Goal: Task Accomplishment & Management: Manage account settings

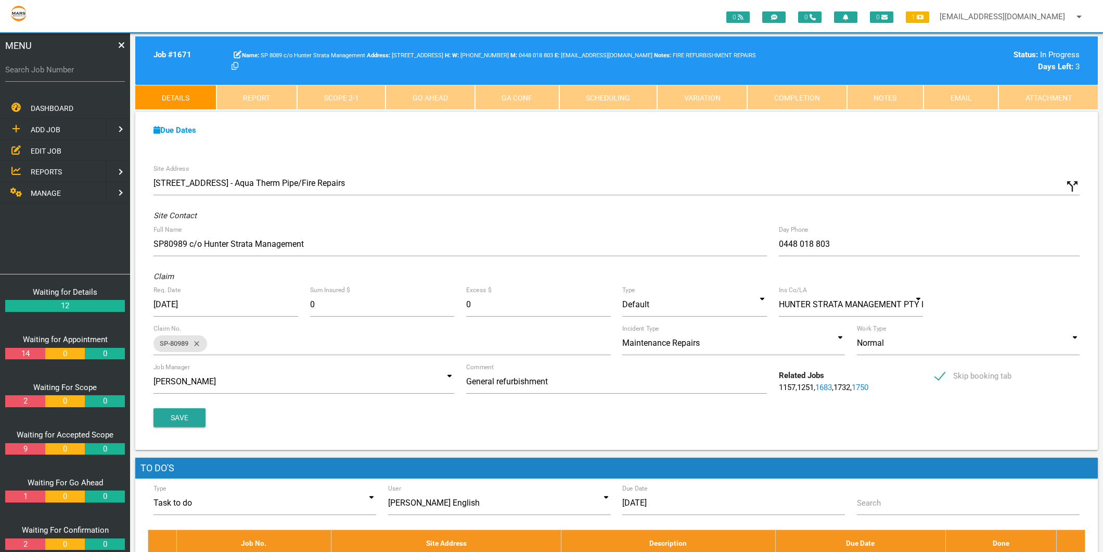
drag, startPoint x: 0, startPoint y: 0, endPoint x: 53, endPoint y: 74, distance: 91.1
click at [53, 74] on label "Search Job Number" at bounding box center [65, 70] width 120 height 12
click at [53, 74] on input "Search Job Number" at bounding box center [65, 70] width 120 height 24
type input "1749"
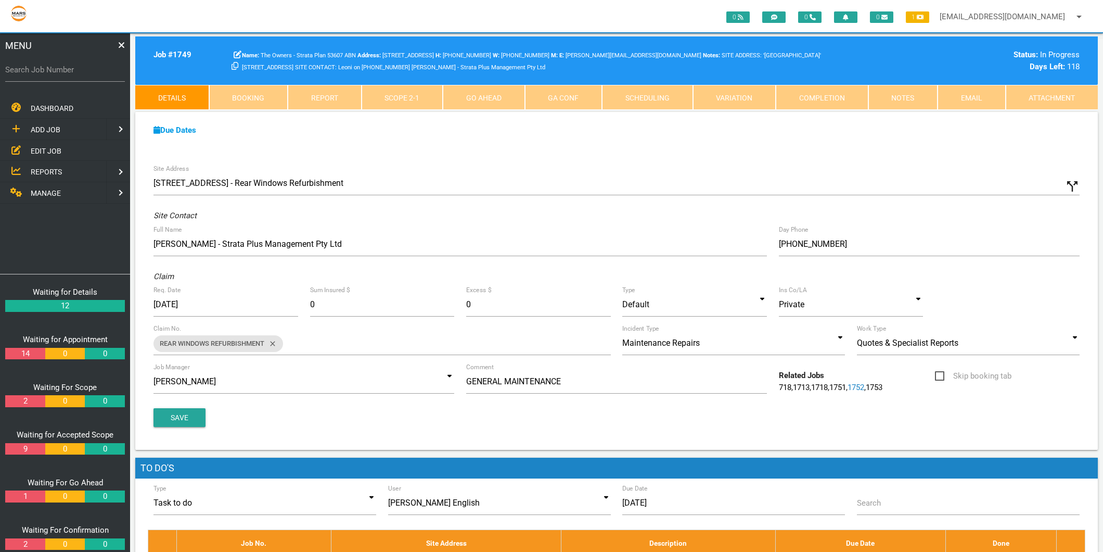
click at [44, 146] on span "EDIT JOB" at bounding box center [46, 150] width 31 height 8
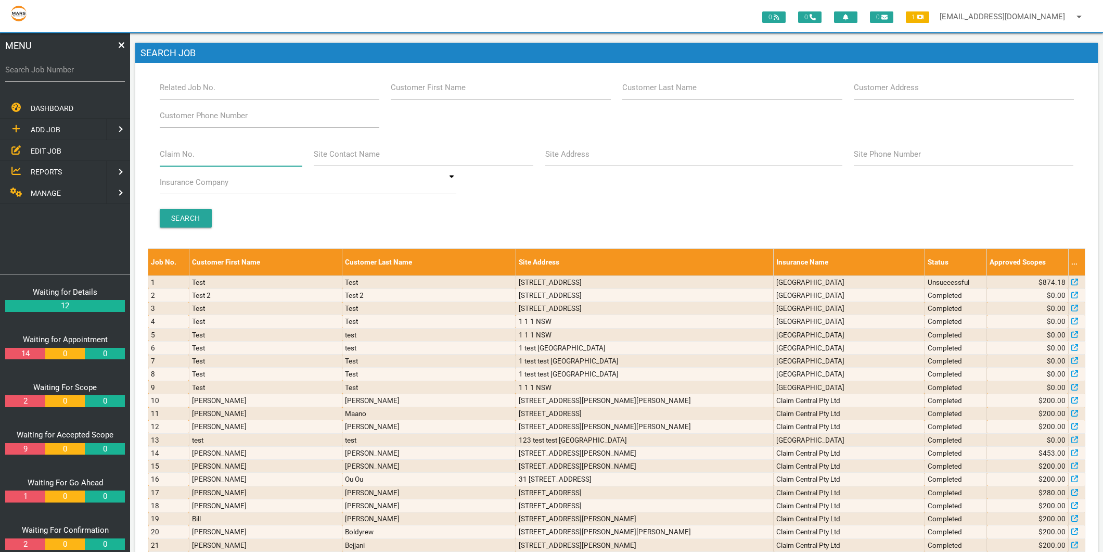
click at [194, 158] on input "Claim No." at bounding box center [231, 154] width 143 height 24
type input "villa 35"
click at [197, 220] on input "Search" at bounding box center [186, 218] width 52 height 19
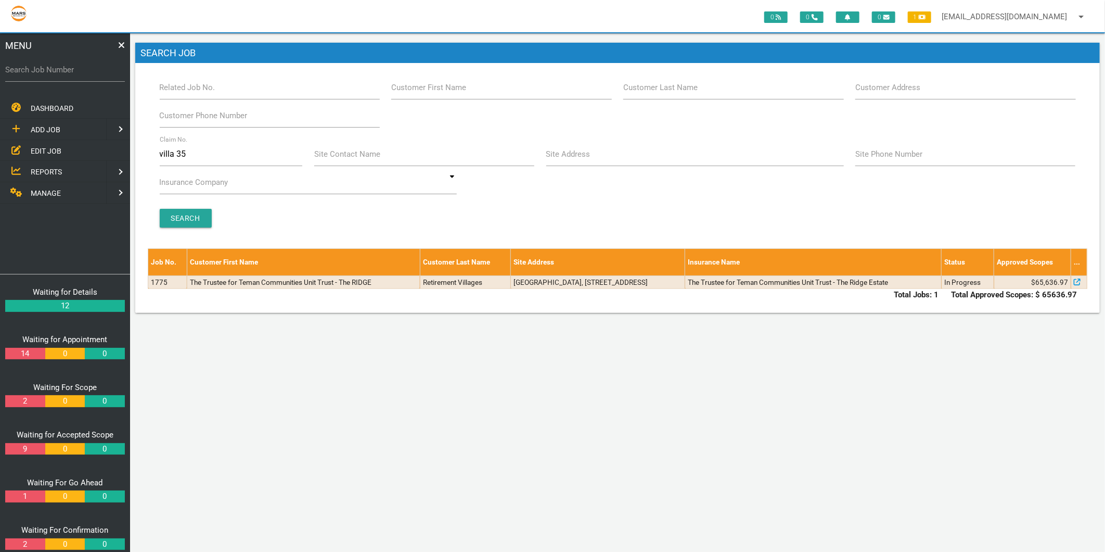
click at [62, 69] on label "Search Job Number" at bounding box center [65, 70] width 120 height 12
click at [62, 69] on input "Search Job Number" at bounding box center [65, 70] width 120 height 24
type input "1747"
click at [62, 69] on input "1747" at bounding box center [65, 70] width 120 height 24
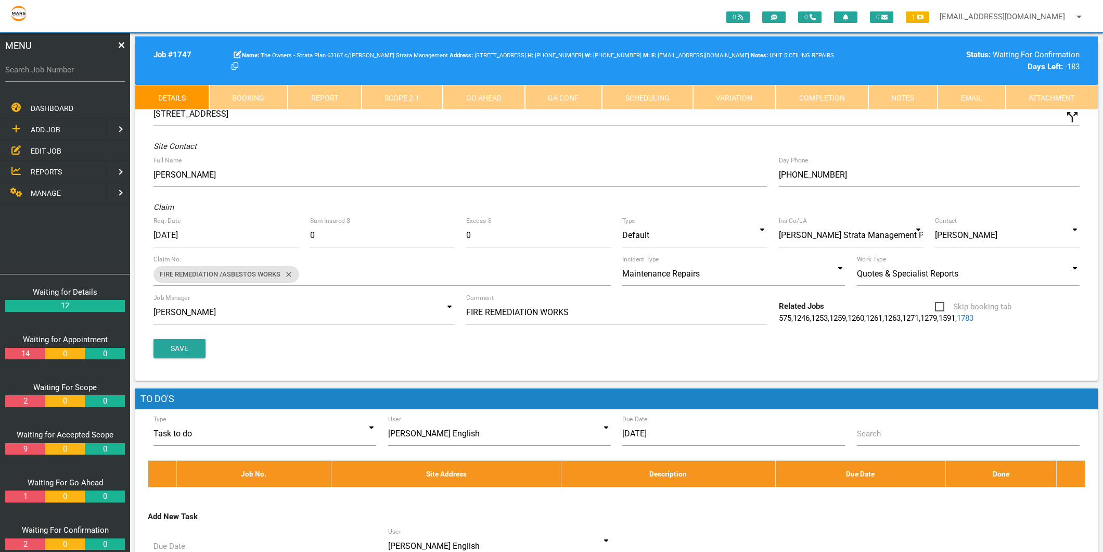
click at [373, 92] on link "Scope 2 - 1" at bounding box center [403, 97] width 82 height 25
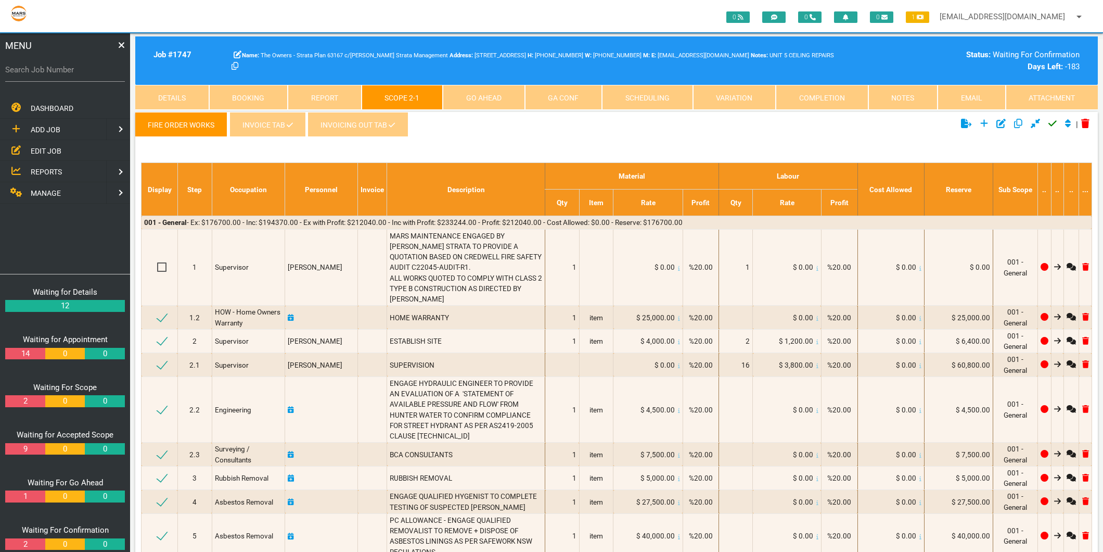
click at [339, 125] on link "INVOICING OUT TAB" at bounding box center [358, 124] width 100 height 25
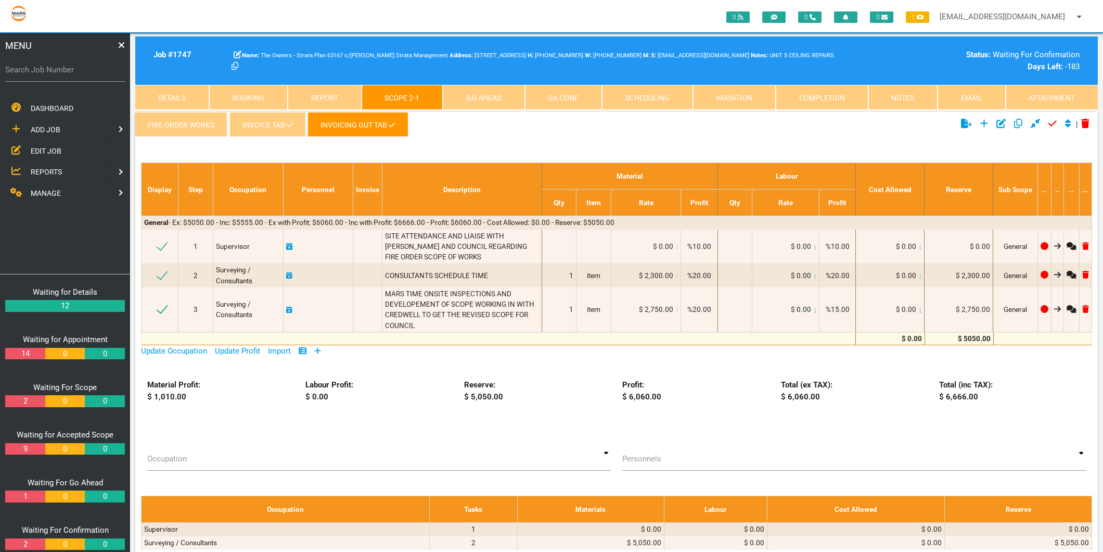
click at [175, 101] on link "Details" at bounding box center [172, 97] width 74 height 25
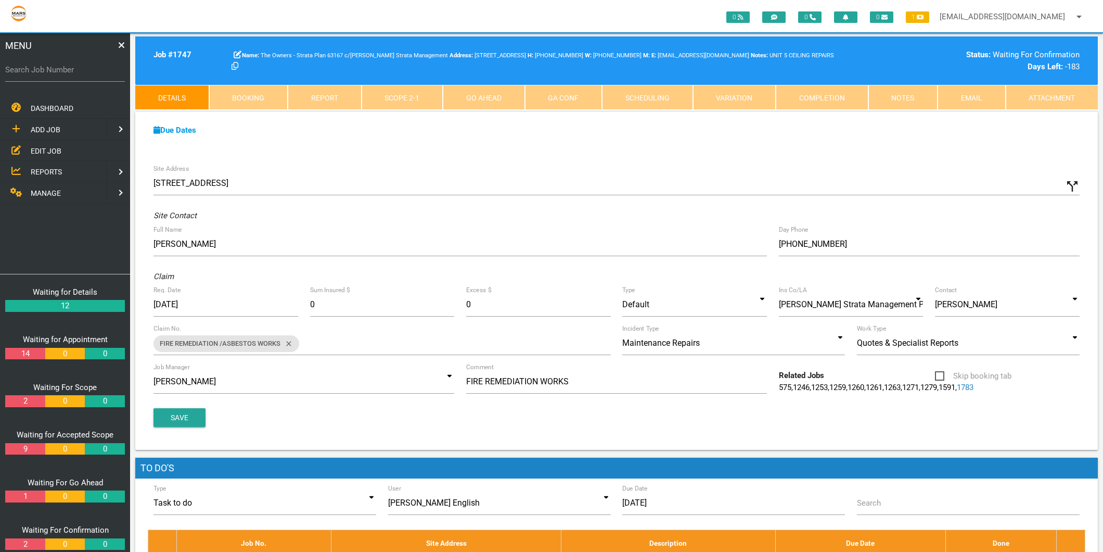
click at [411, 96] on link "Scope 2 - 1" at bounding box center [403, 97] width 82 height 25
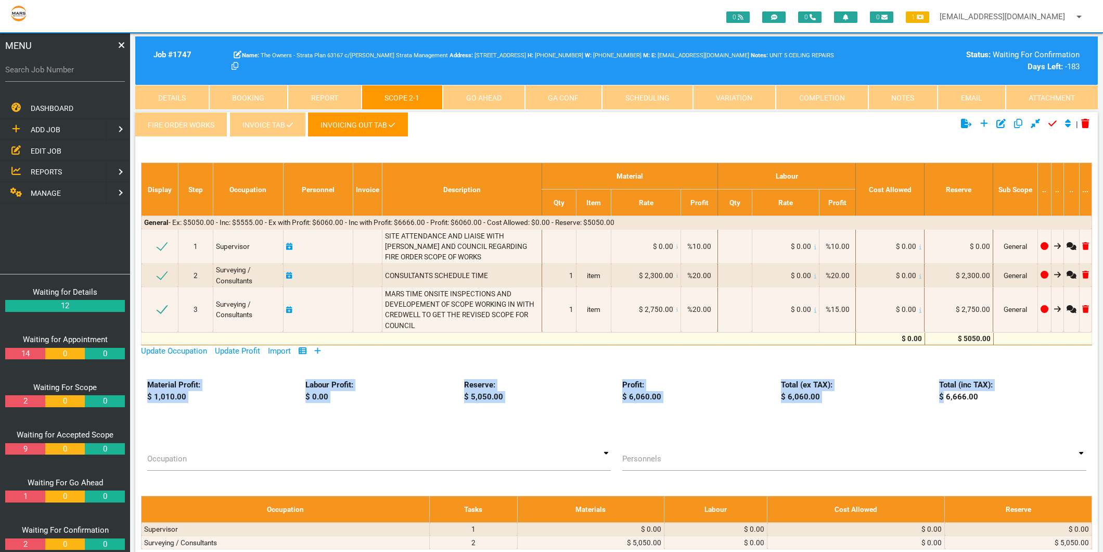
drag, startPoint x: 943, startPoint y: 396, endPoint x: 1008, endPoint y: 403, distance: 66.0
click at [1008, 403] on div "Material Profit: $ 1,010.00 Labour Profit: $ 0.00 Reserve: $ 5,050.00 Profit: $…" at bounding box center [616, 407] width 963 height 57
click at [837, 88] on link "Completion" at bounding box center [822, 97] width 93 height 25
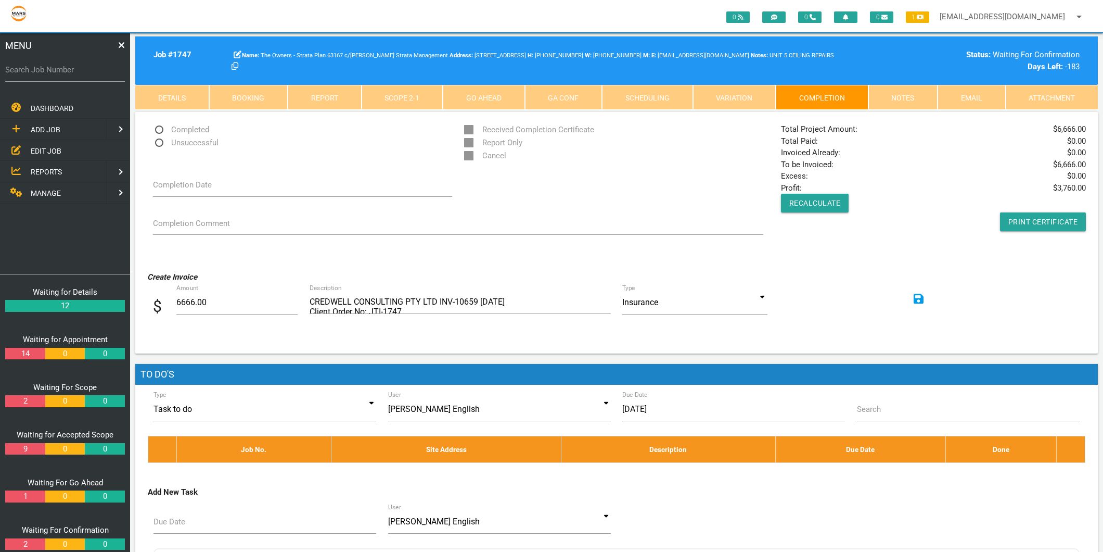
click at [393, 95] on link "Scope 2 - 1" at bounding box center [403, 97] width 82 height 25
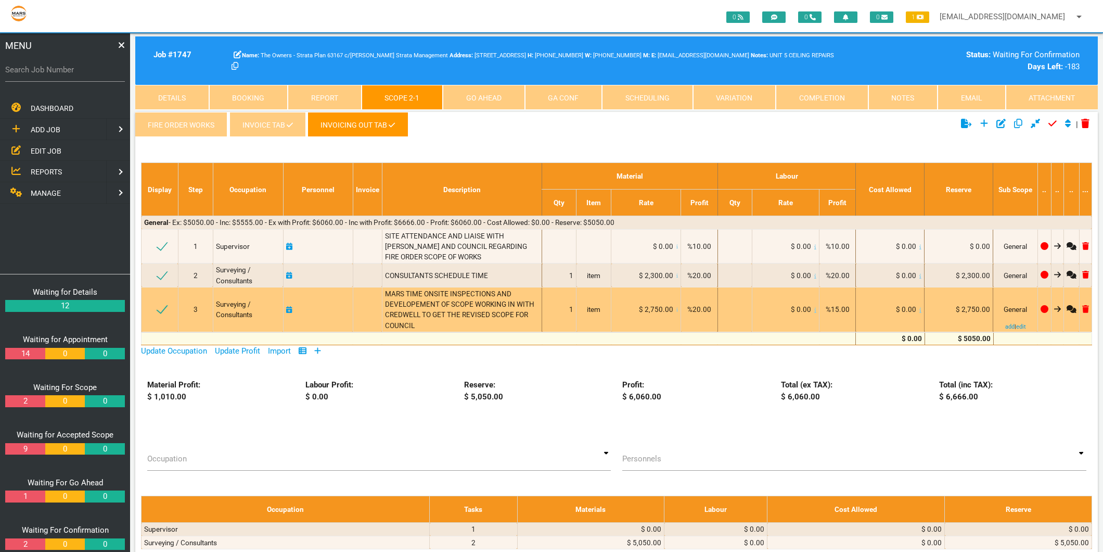
drag, startPoint x: 417, startPoint y: 320, endPoint x: 383, endPoint y: 288, distance: 47.2
click at [383, 288] on td "MARS TIME ONSITE INSPECTIONS AND DEVELOPEMENT OF SCOPE WORKING IN WITH CREDWELL…" at bounding box center [462, 309] width 160 height 45
drag, startPoint x: 383, startPoint y: 288, endPoint x: 388, endPoint y: 302, distance: 14.7
copy span "MARS TIME ONSITE INSPECTIONS AND DEVELOPEMENT OF SCOPE WORKING IN WITH CREDWELL…"
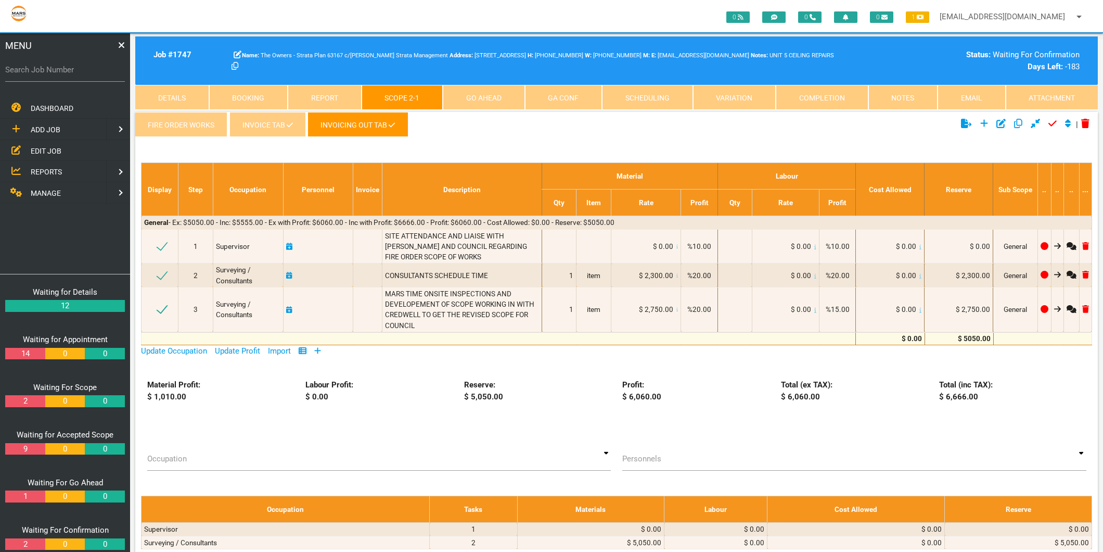
click at [822, 97] on link "Completion" at bounding box center [822, 97] width 93 height 25
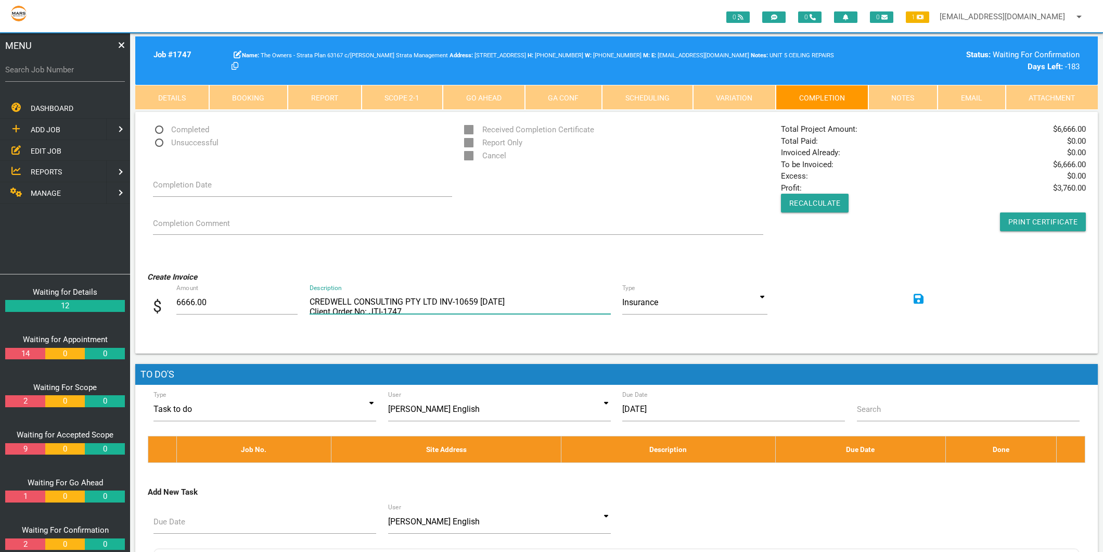
click at [323, 304] on textarea "CREDWELL CONSULTING PTY LTD INV-10659 13.5.2025 Client Order No: JTI-1747 Job n…" at bounding box center [460, 301] width 301 height 23
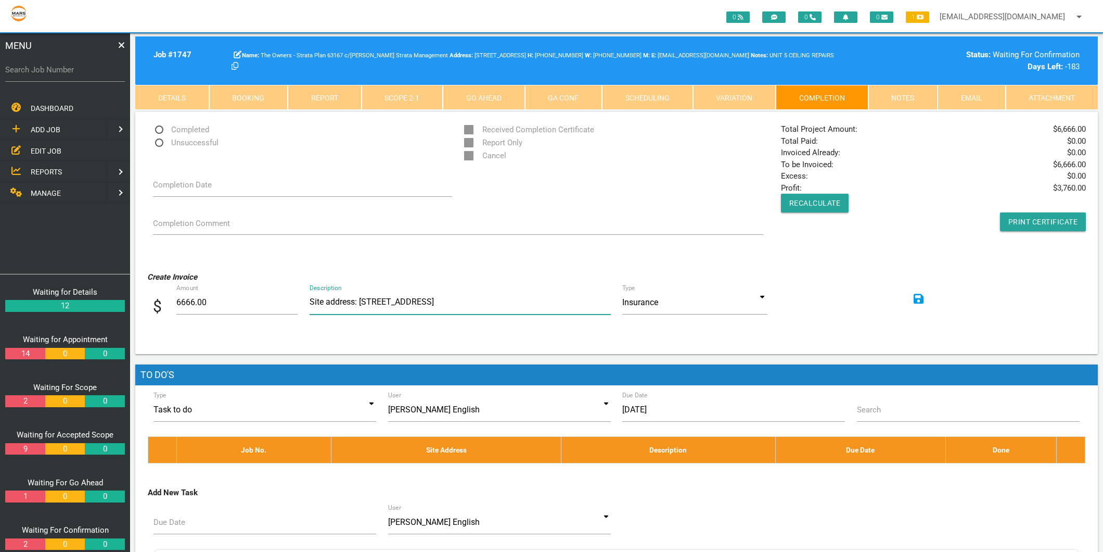
scroll to position [1, 0]
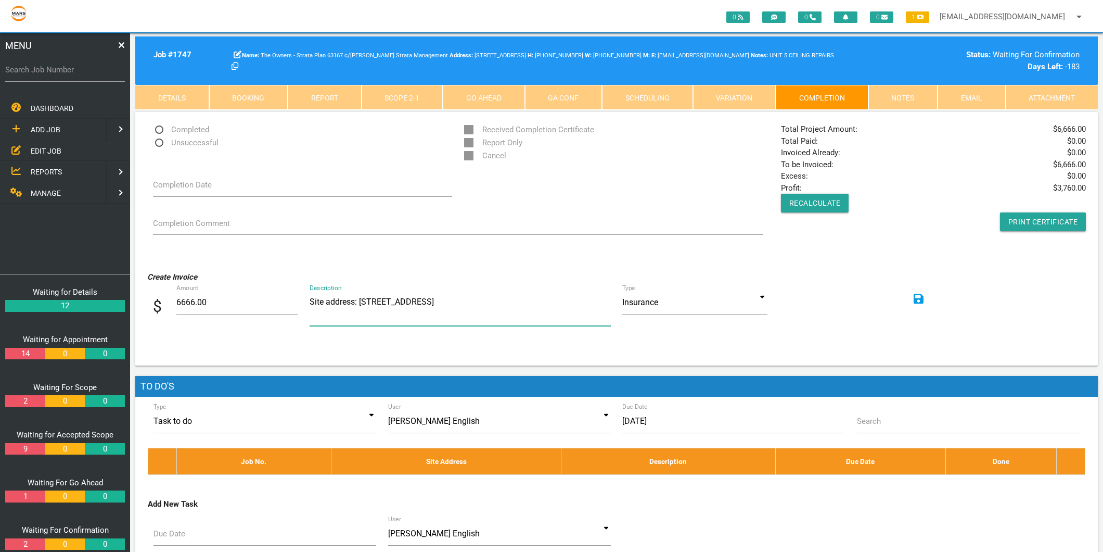
paste textarea "MARS TIME ONSITE INSPECTIONS AND DEVELOPEMENT OF SCOPE WORKING IN WITH CREDWELL…"
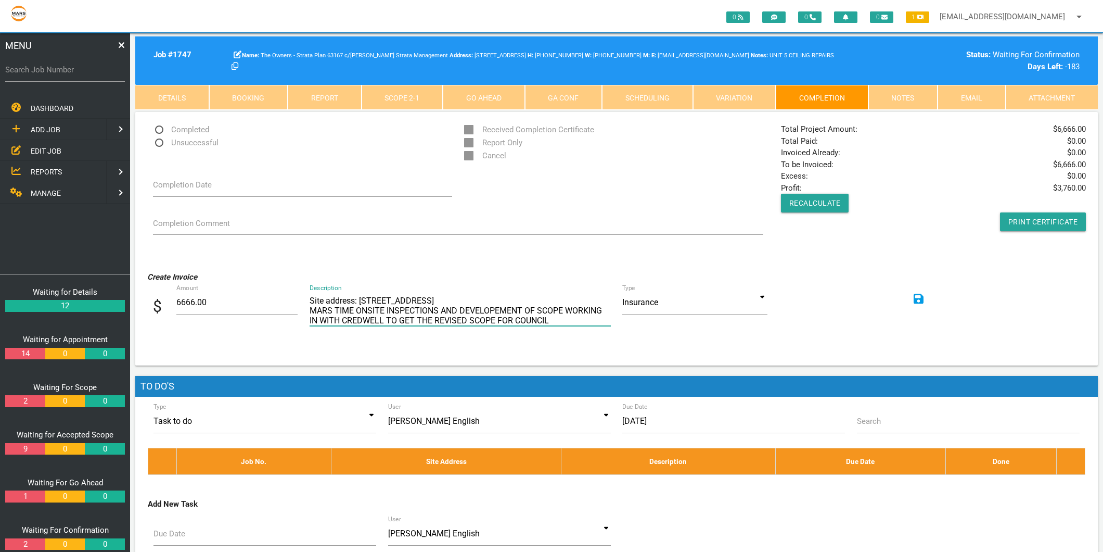
scroll to position [1, 0]
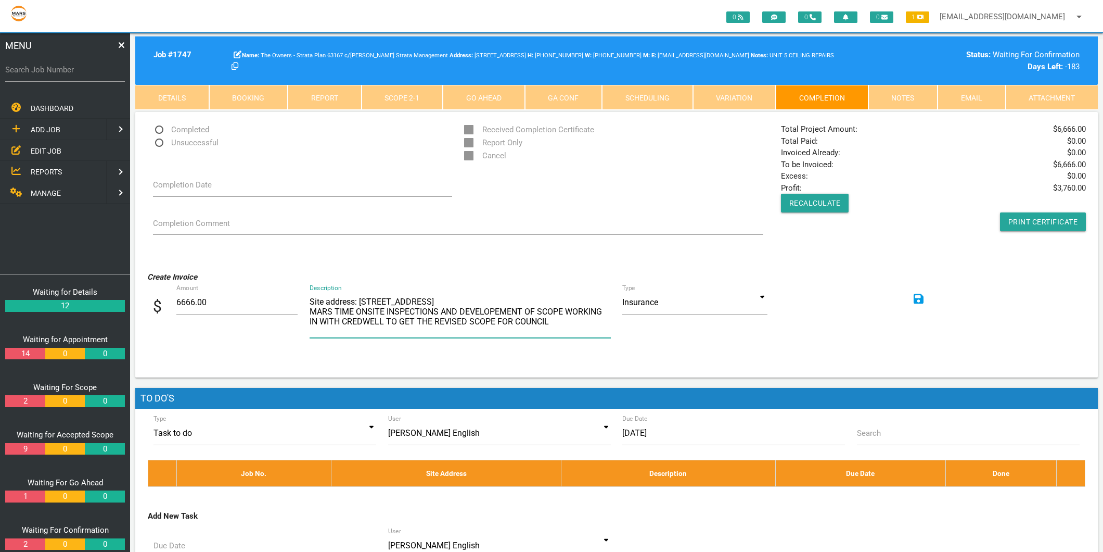
click at [479, 299] on textarea "CREDWELL CONSULTING PTY LTD INV-10659 13.5.2025 Client Order No: JTI-1747 Job n…" at bounding box center [460, 313] width 301 height 47
click at [333, 311] on textarea "CREDWELL CONSULTING PTY LTD INV-10659 13.5.2025 Client Order No: JTI-1747 Job n…" at bounding box center [460, 313] width 301 height 47
type textarea "Site address: 11 Union St Newcastle NSW MARS TIME ONSITE INSPECTIONS AND DEVELO…"
click at [762, 296] on input at bounding box center [694, 302] width 145 height 24
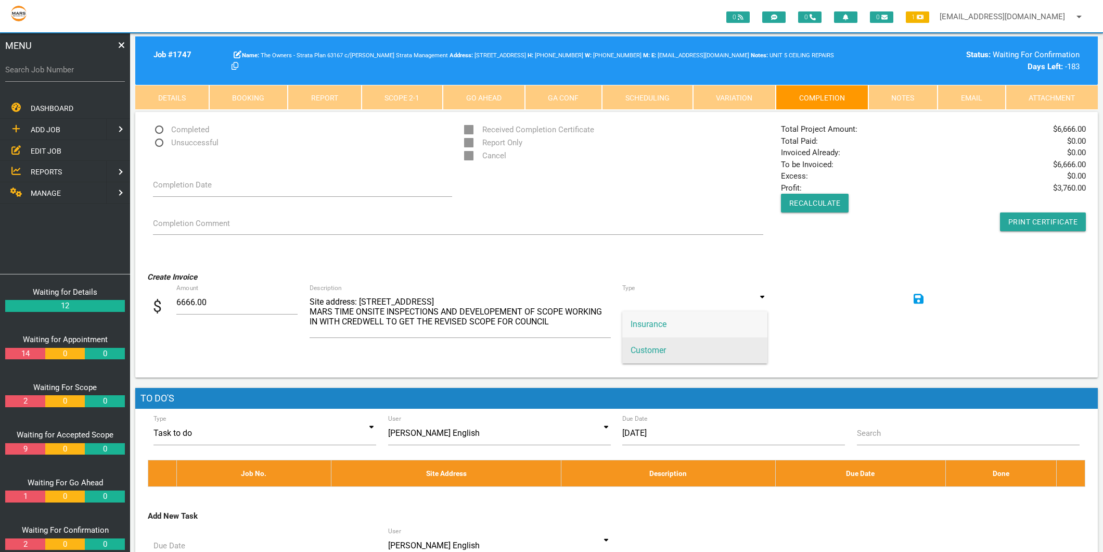
click at [665, 349] on span "Customer" at bounding box center [694, 350] width 145 height 26
type input "Customer"
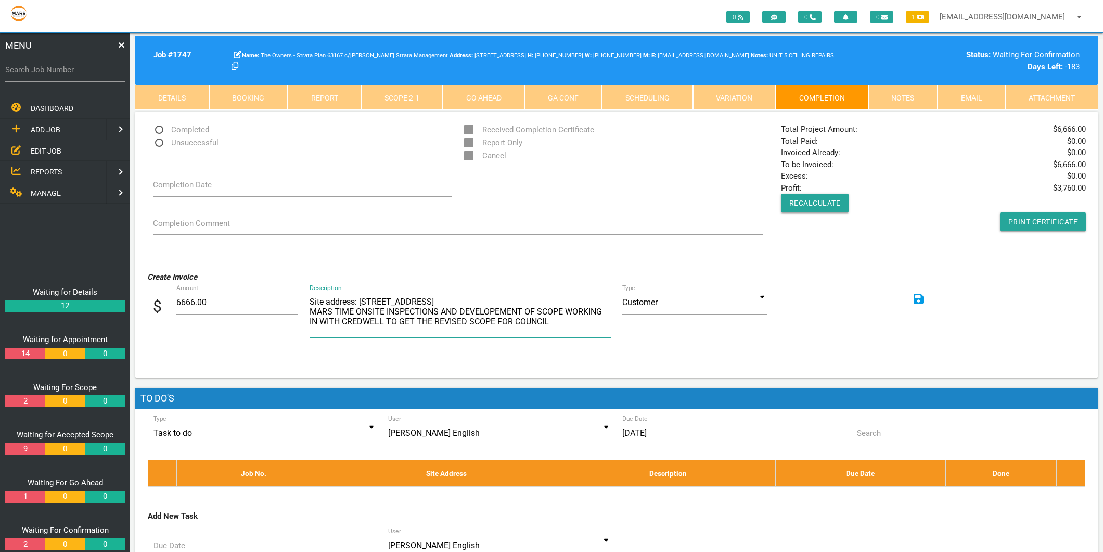
drag, startPoint x: 472, startPoint y: 297, endPoint x: 294, endPoint y: 297, distance: 178.0
click at [294, 297] on div "$ Amount 6666.00 CREDWELL CONSULTING PTY LTD INV-10659 13.5.2025 Client Order N…" at bounding box center [616, 317] width 939 height 55
type textarea "SITE ADDRESS: 11 UNION ST NEWCASTLE MARS TIME ONSITE INSPECTIONS AND DEVELOPEME…"
click at [919, 299] on icon at bounding box center [919, 299] width 10 height 12
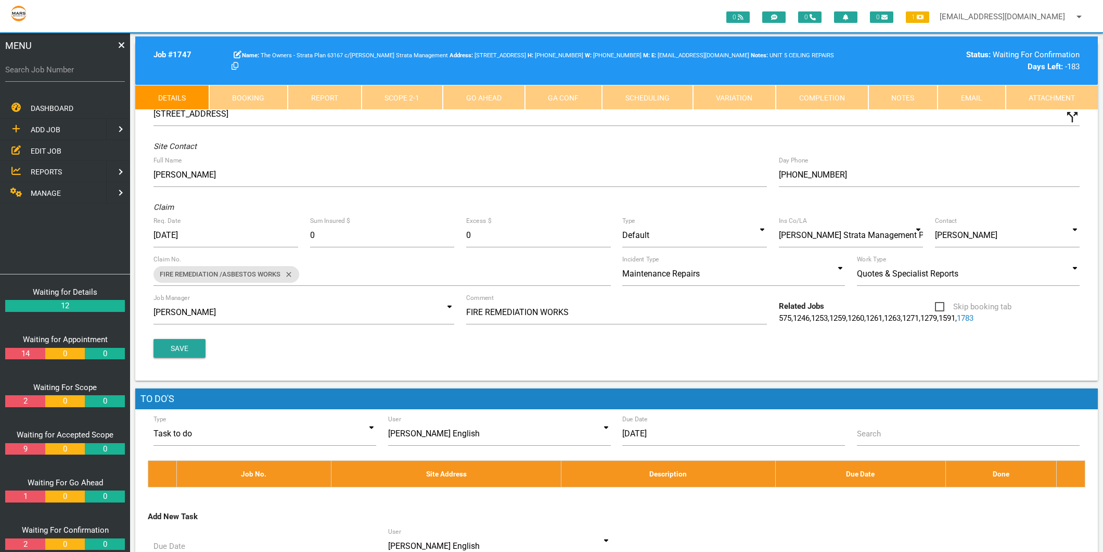
click at [422, 100] on link "Scope 2 - 1" at bounding box center [403, 97] width 82 height 25
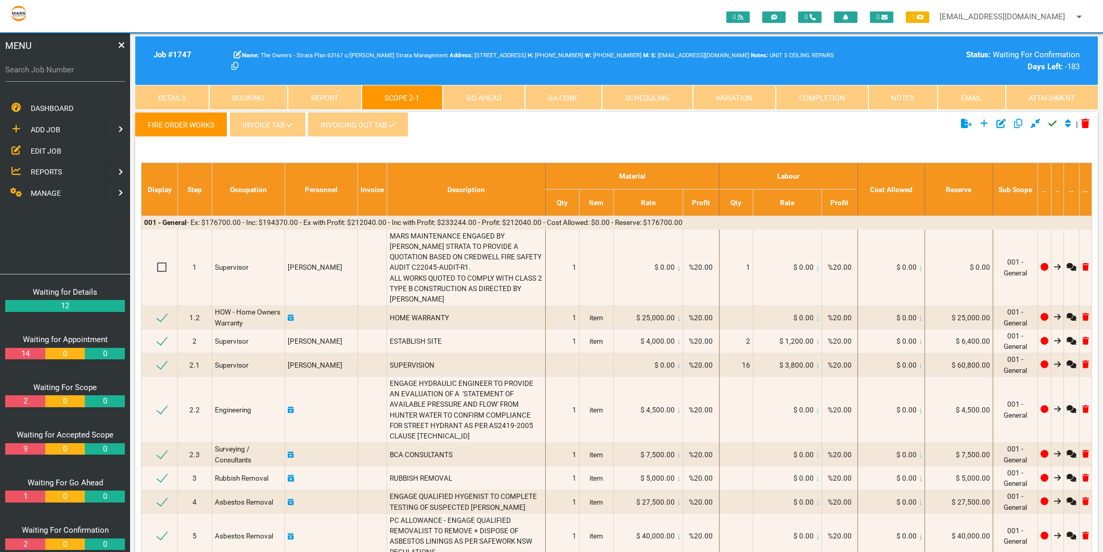
click at [371, 119] on link "INVOICING OUT TAB" at bounding box center [358, 124] width 100 height 25
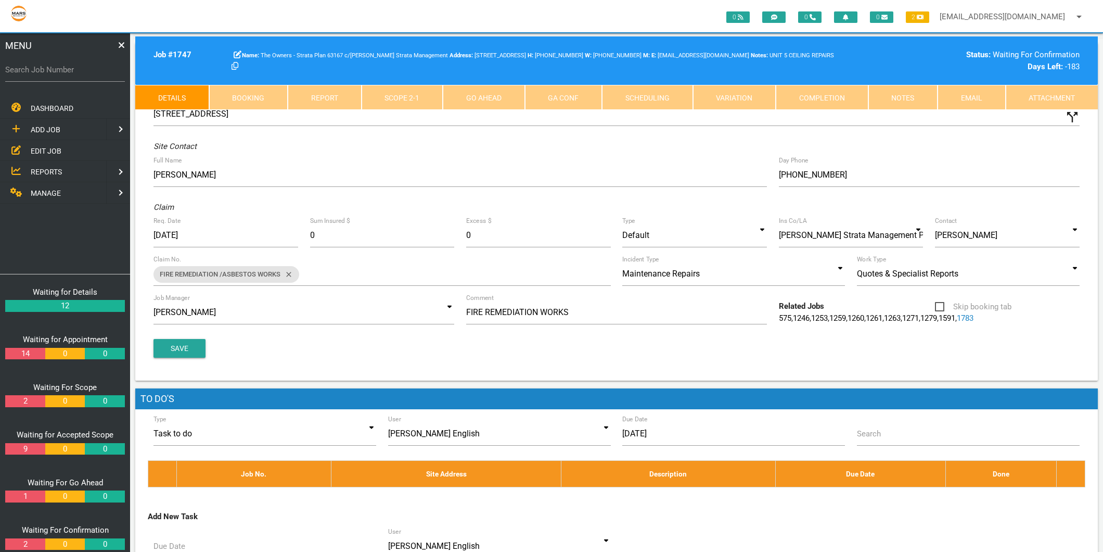
click at [829, 103] on link "Completion" at bounding box center [822, 97] width 93 height 25
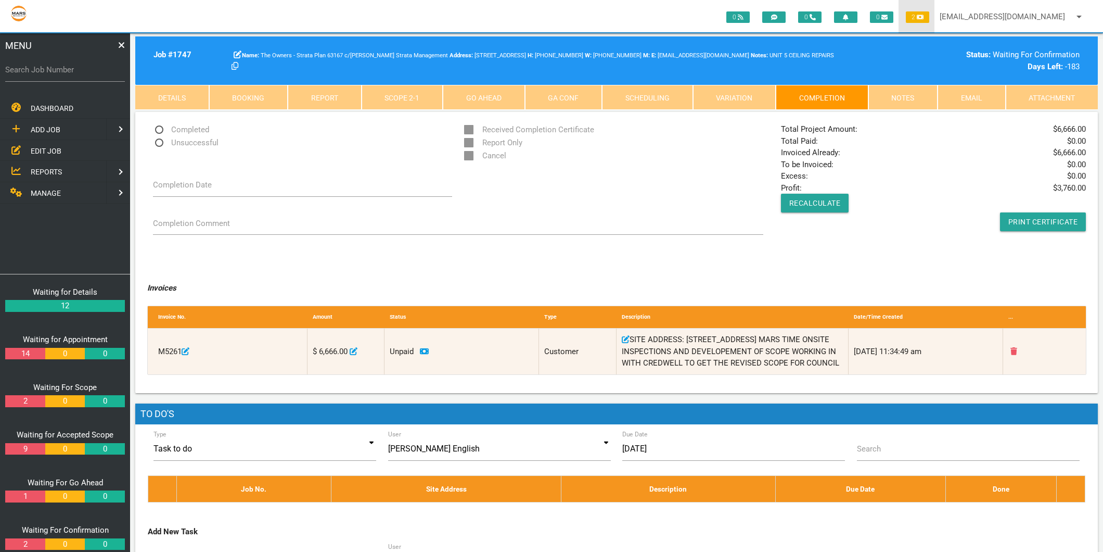
click at [923, 17] on icon at bounding box center [920, 17] width 7 height 5
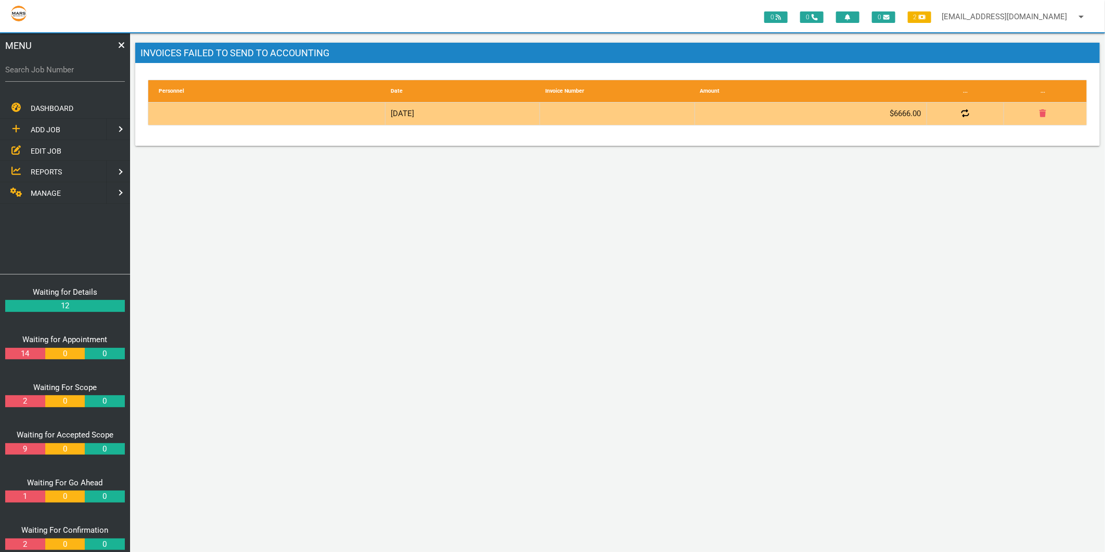
click at [967, 111] on icon at bounding box center [966, 113] width 8 height 8
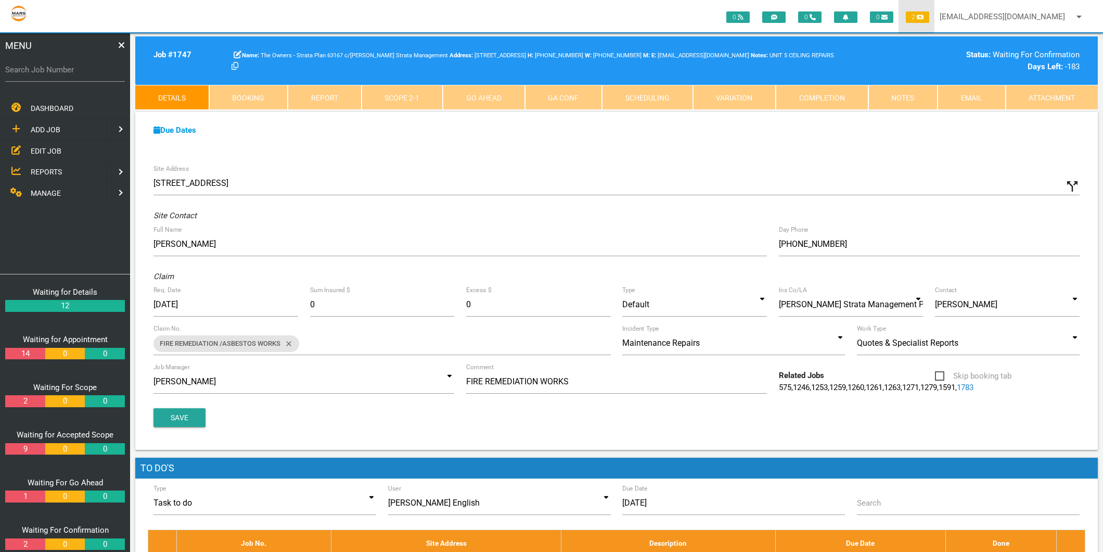
click at [915, 18] on span "2" at bounding box center [917, 16] width 23 height 11
click at [841, 95] on link "Completion" at bounding box center [822, 97] width 93 height 25
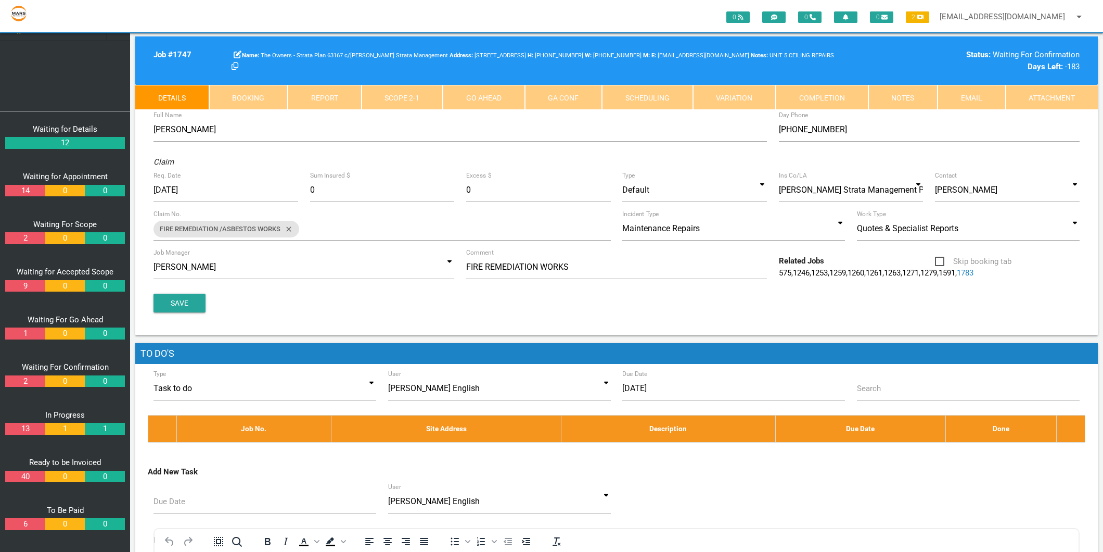
scroll to position [116, 0]
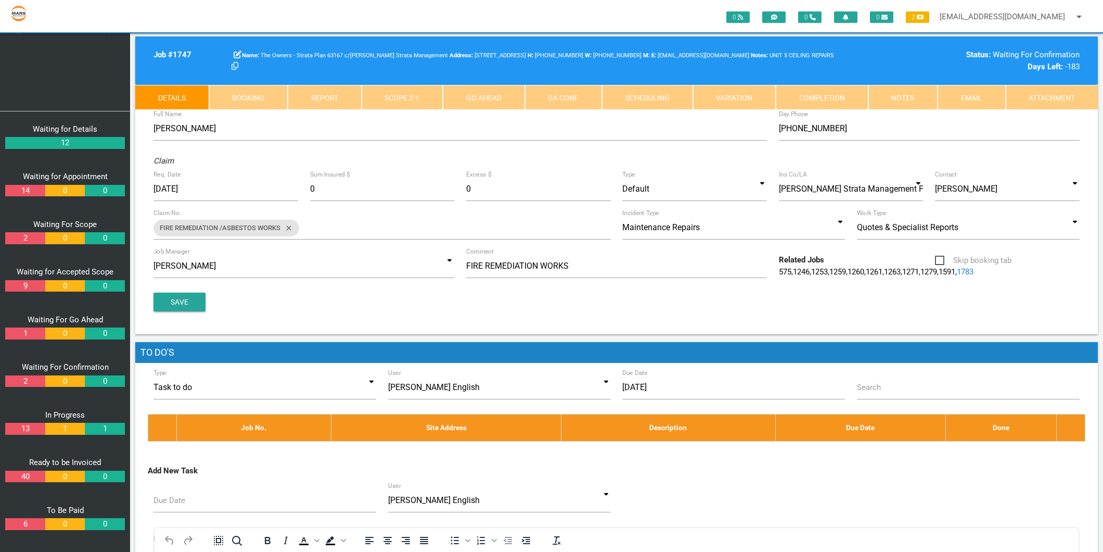
click at [27, 523] on link "6" at bounding box center [25, 524] width 40 height 12
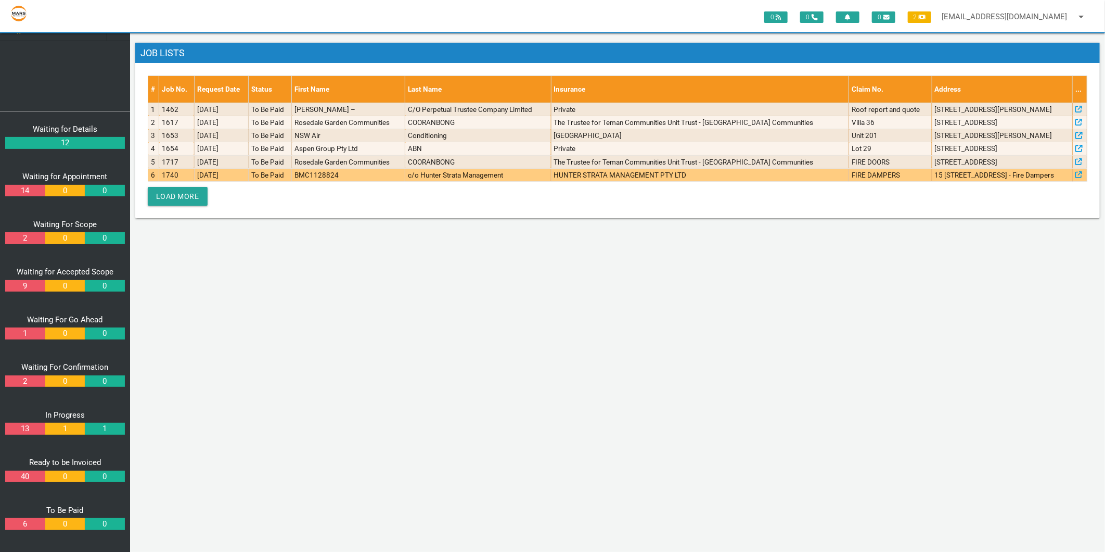
click at [362, 180] on td "BMC1128824" at bounding box center [348, 174] width 113 height 13
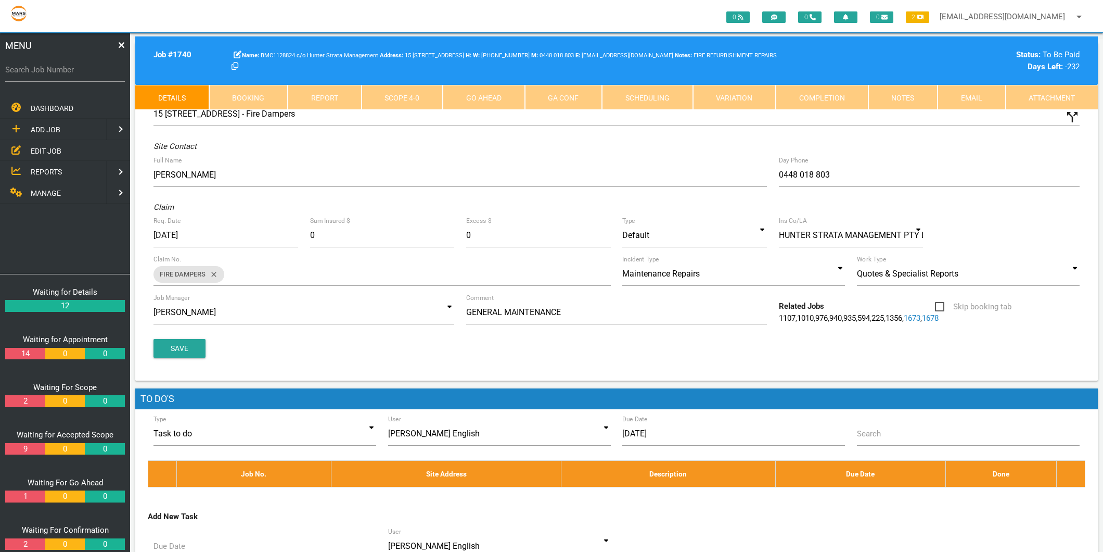
click at [823, 101] on link "Completion" at bounding box center [822, 97] width 93 height 25
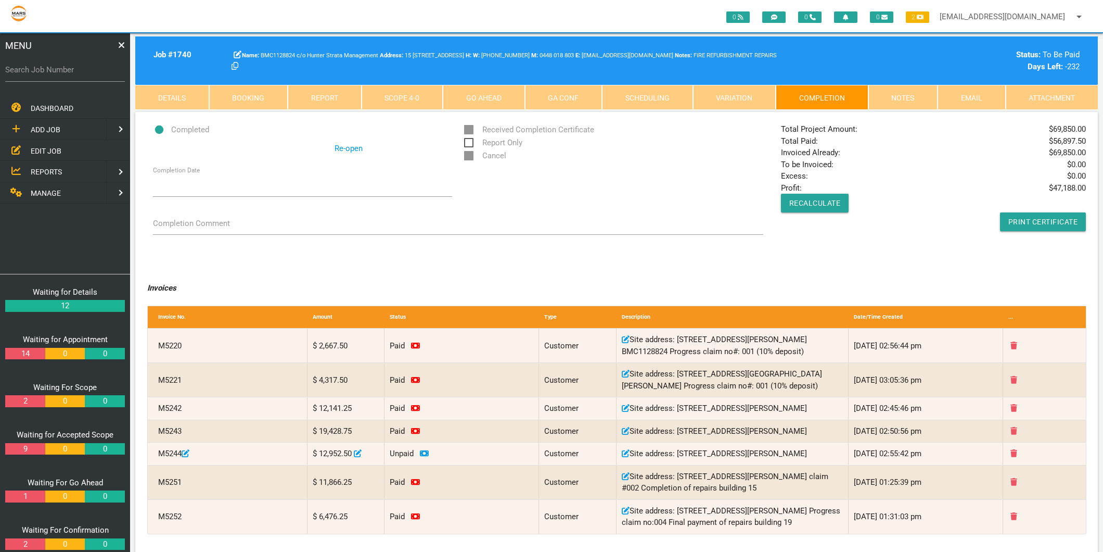
scroll to position [163, 0]
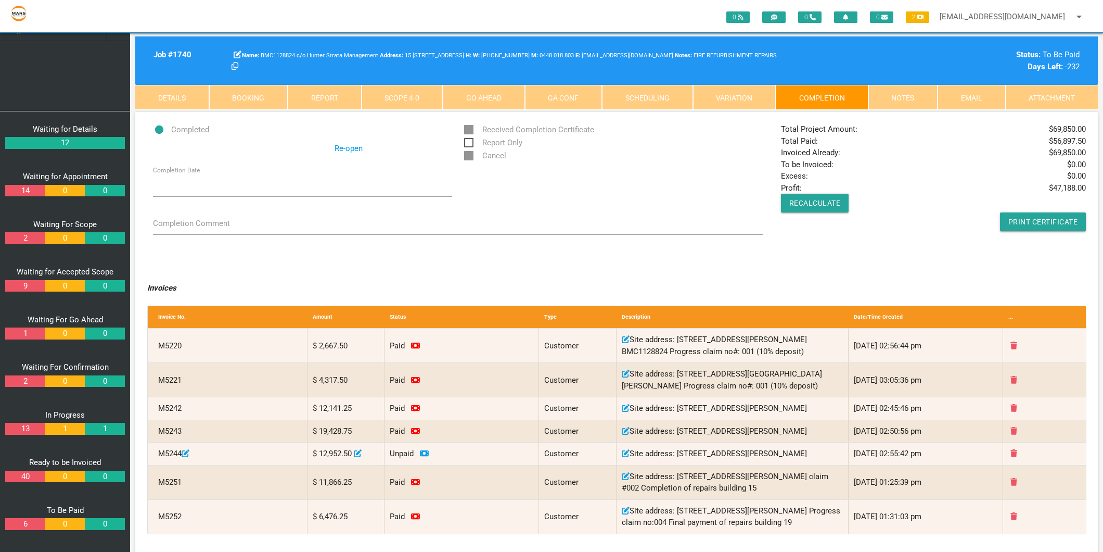
click at [18, 519] on link "6" at bounding box center [25, 524] width 40 height 12
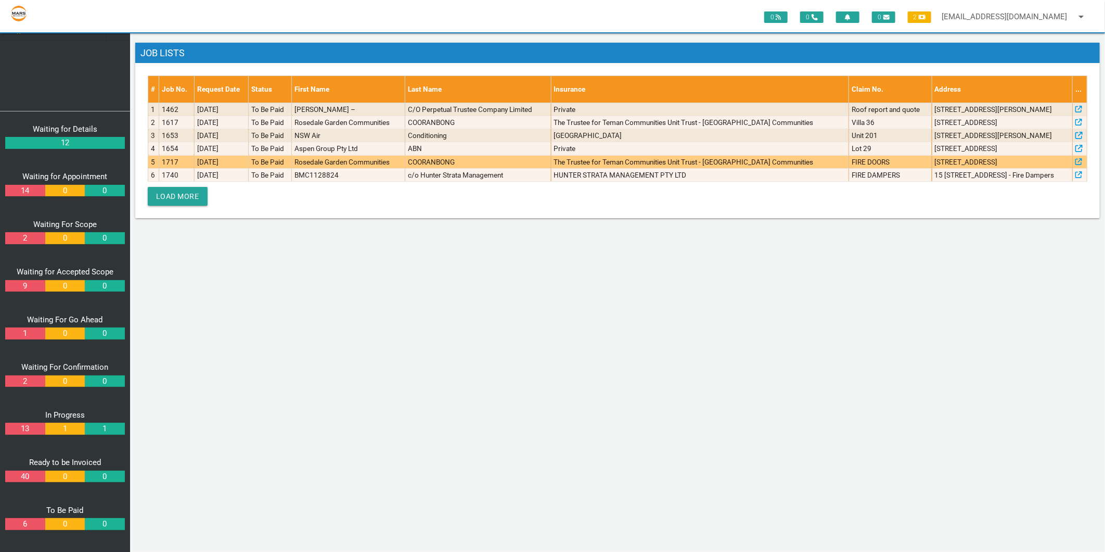
click at [260, 164] on td "To Be Paid" at bounding box center [270, 161] width 43 height 13
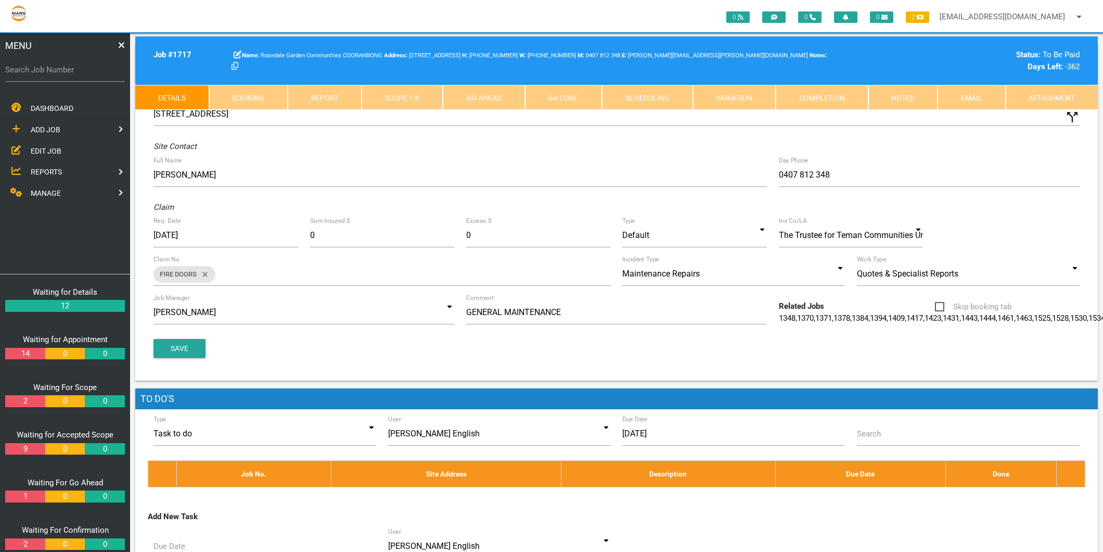
click at [833, 92] on link "Completion" at bounding box center [822, 97] width 93 height 25
click at [839, 92] on link "Completion" at bounding box center [822, 97] width 93 height 25
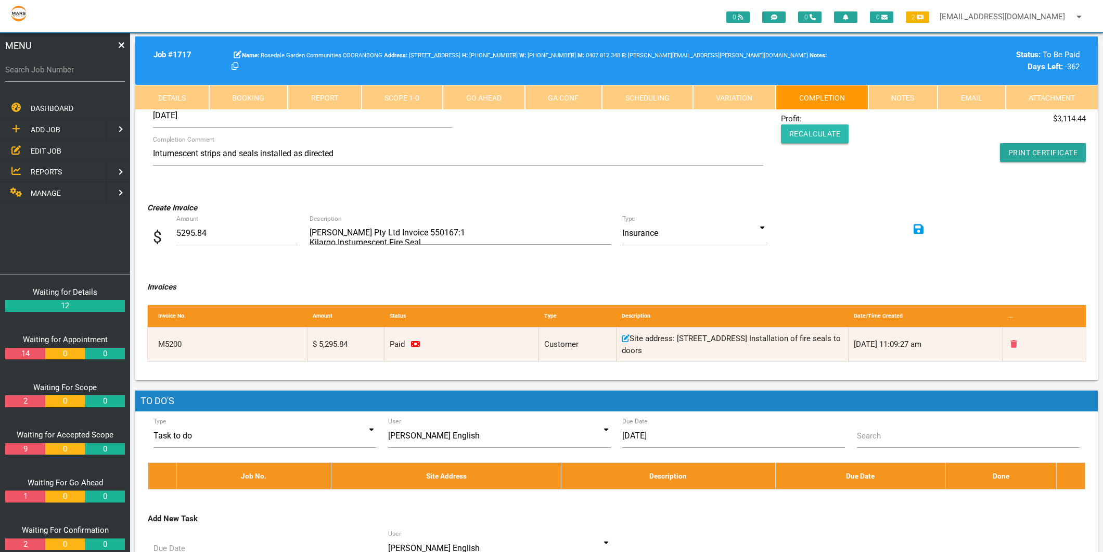
click at [820, 129] on button "Recalculate" at bounding box center [815, 133] width 68 height 19
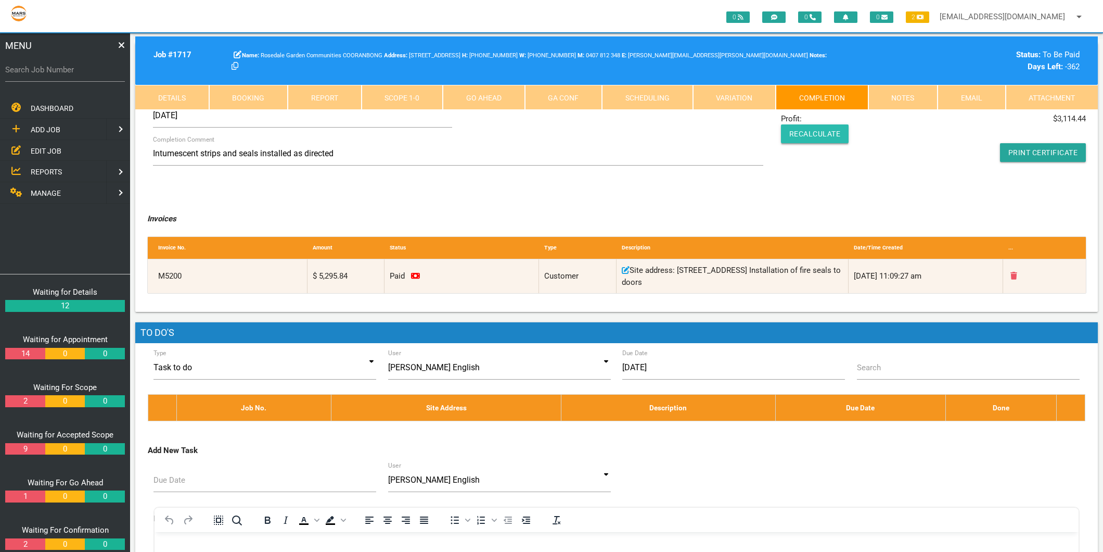
click at [821, 136] on button "Recalculate" at bounding box center [815, 133] width 68 height 19
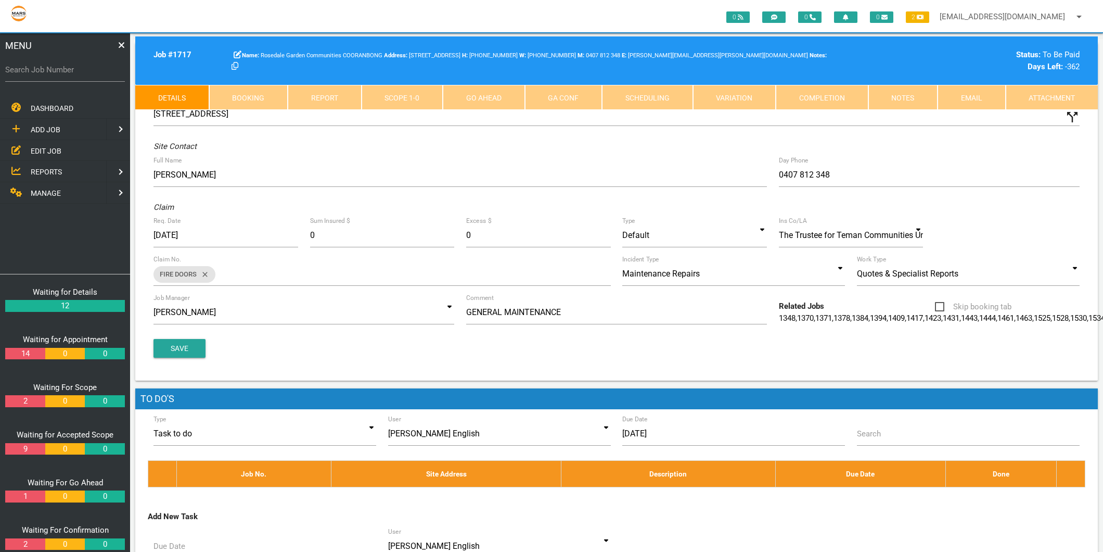
click at [791, 95] on link "Completion" at bounding box center [822, 97] width 93 height 25
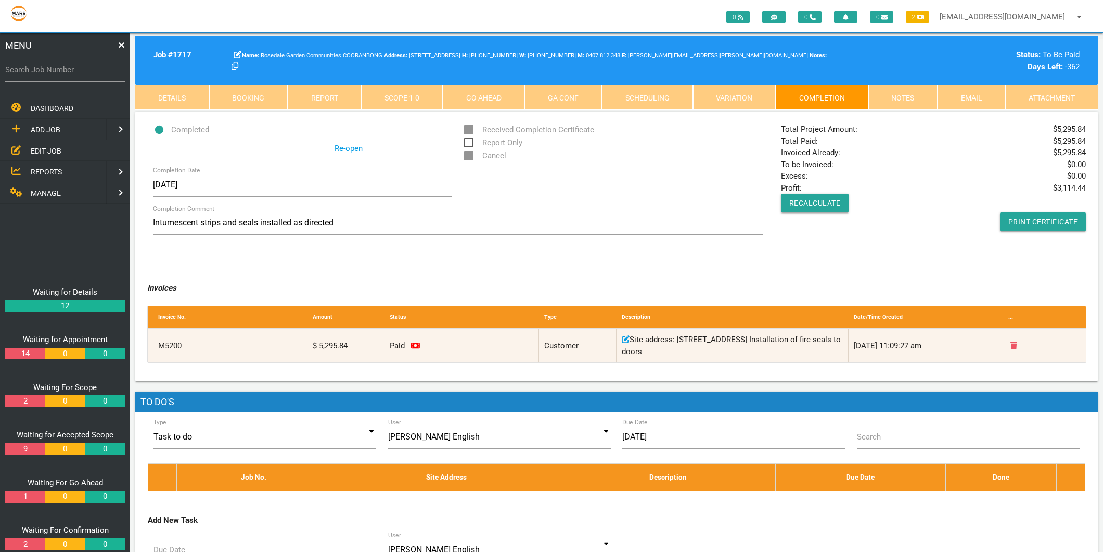
drag, startPoint x: 798, startPoint y: 149, endPoint x: 1045, endPoint y: 147, distance: 246.7
click at [1045, 147] on div "Total Project Amount: $ 5,295.84 Total Paid: $ 5,295.84 Invoiced Already: $ 5,2…" at bounding box center [933, 177] width 317 height 108
drag, startPoint x: 1045, startPoint y: 147, endPoint x: 1022, endPoint y: 216, distance: 72.3
click at [1022, 216] on link "Print Certificate" at bounding box center [1043, 221] width 86 height 19
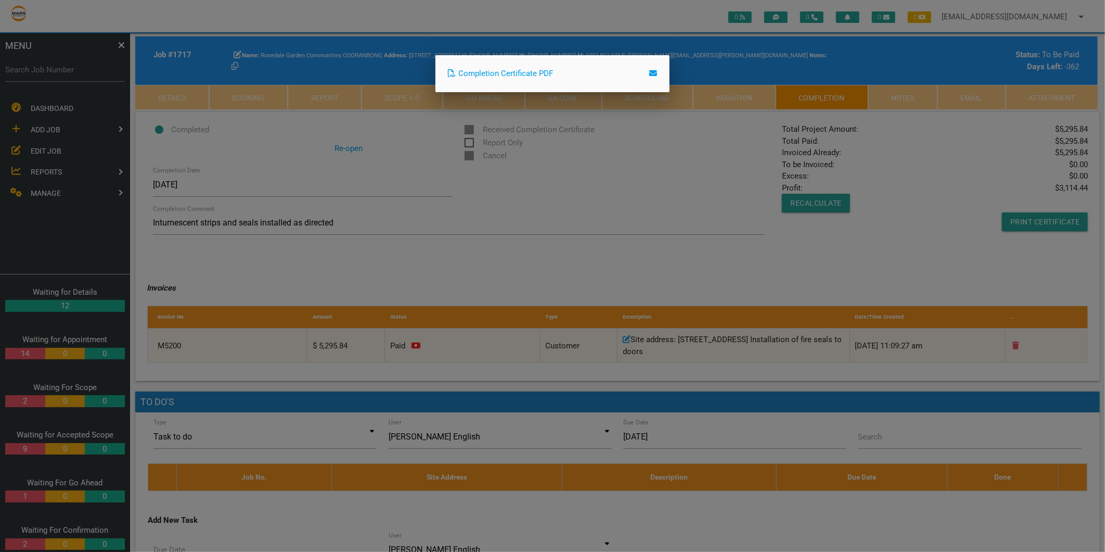
click at [694, 175] on div at bounding box center [552, 207] width 1105 height 690
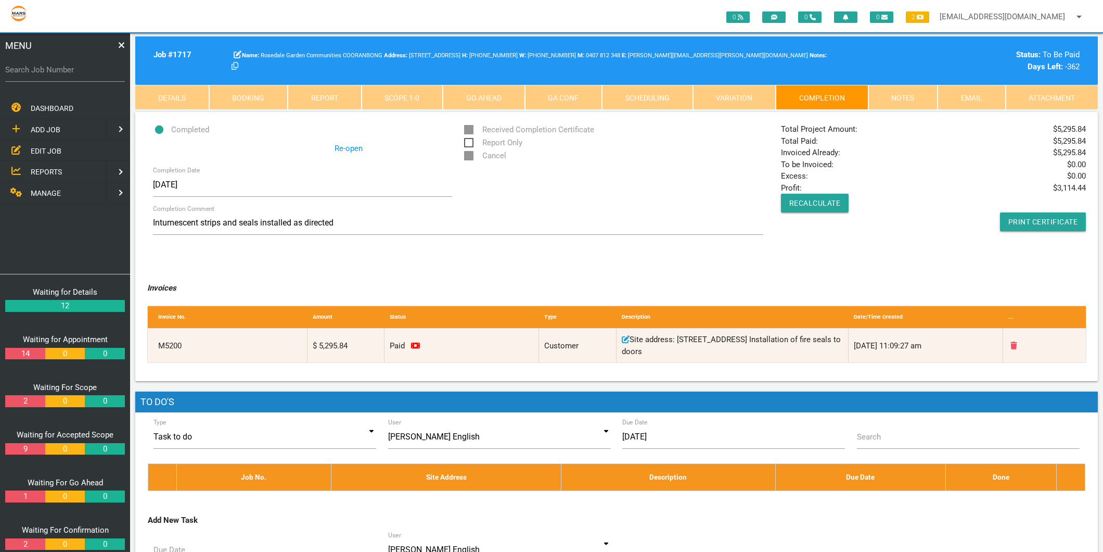
click at [344, 144] on link "Re-open" at bounding box center [349, 149] width 28 height 12
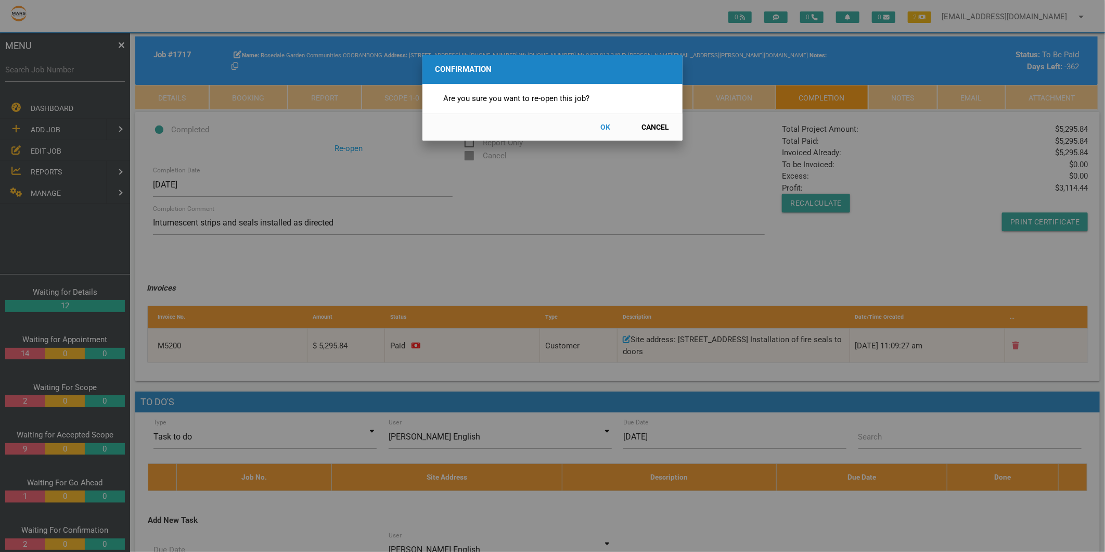
click at [606, 125] on button "OK" at bounding box center [606, 127] width 46 height 18
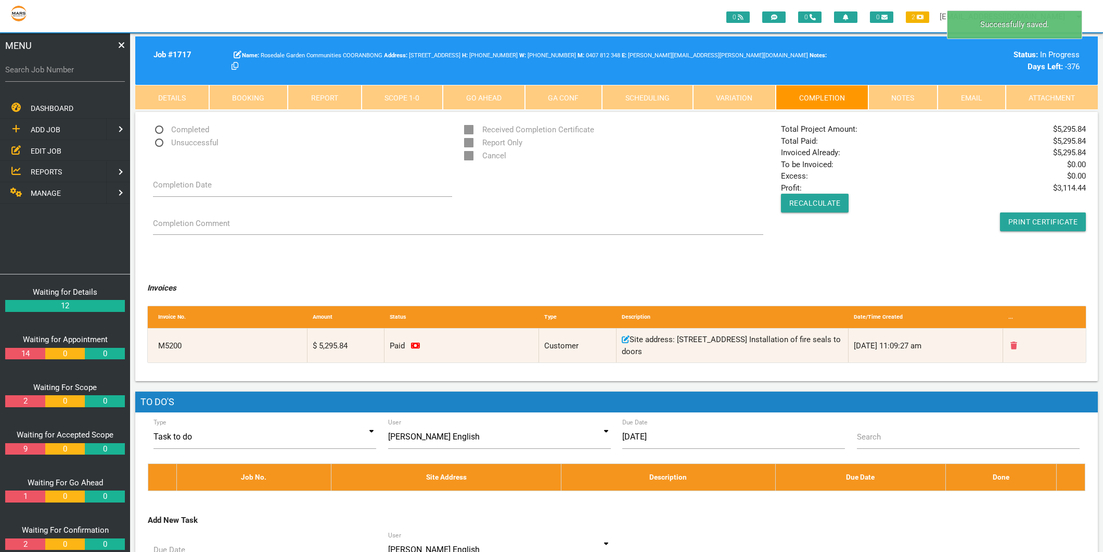
click at [184, 129] on span "Completed" at bounding box center [181, 129] width 56 height 13
click at [160, 129] on input "Completed" at bounding box center [156, 126] width 7 height 7
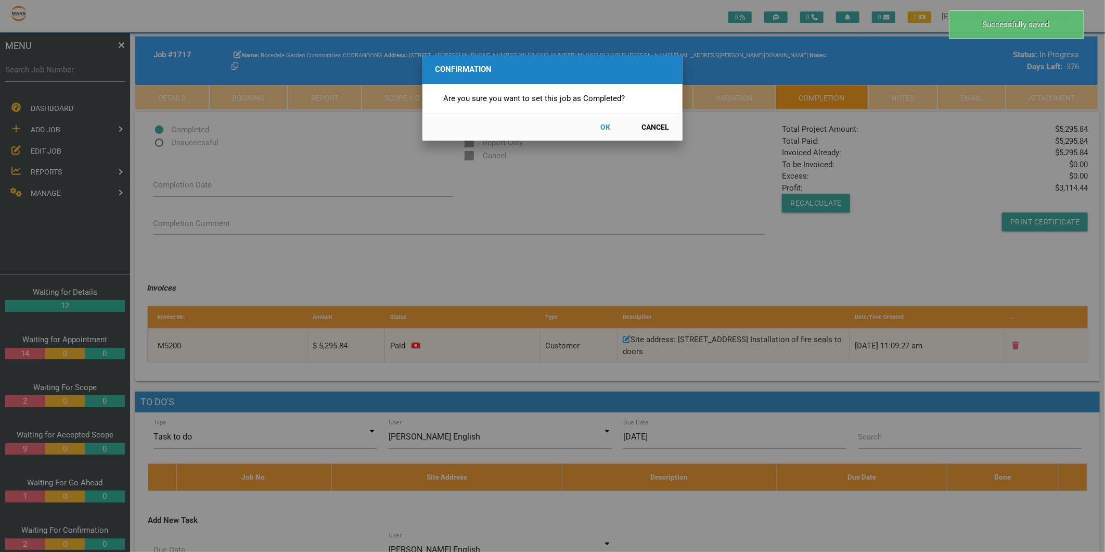
click at [183, 182] on div "Confirmation Are you sure you want to set this job as Completed? OK Cancel" at bounding box center [552, 276] width 1105 height 552
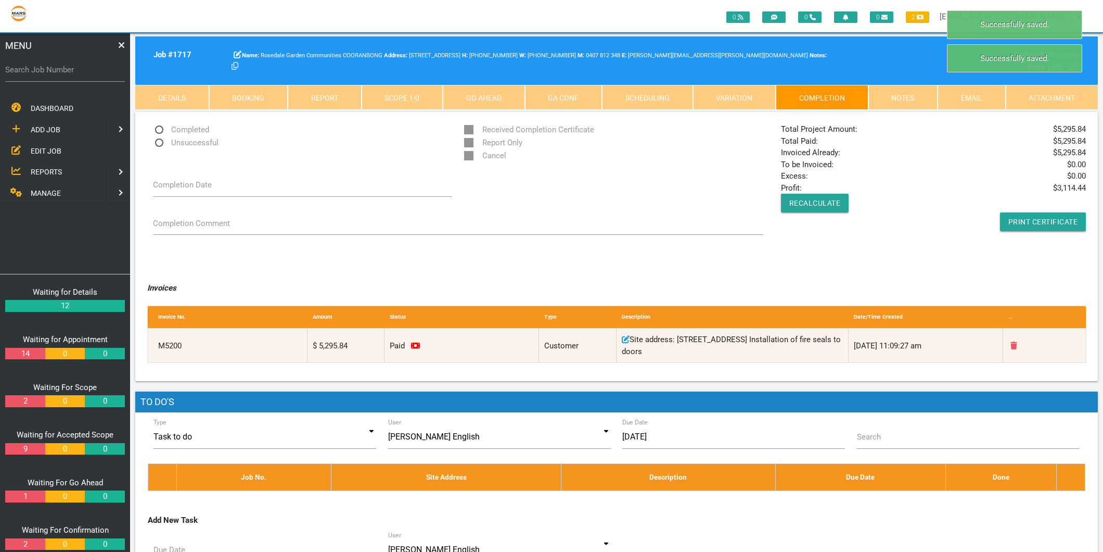
click at [182, 132] on span "Completed" at bounding box center [181, 129] width 56 height 13
click at [160, 130] on input "Completed" at bounding box center [156, 126] width 7 height 7
radio input "true"
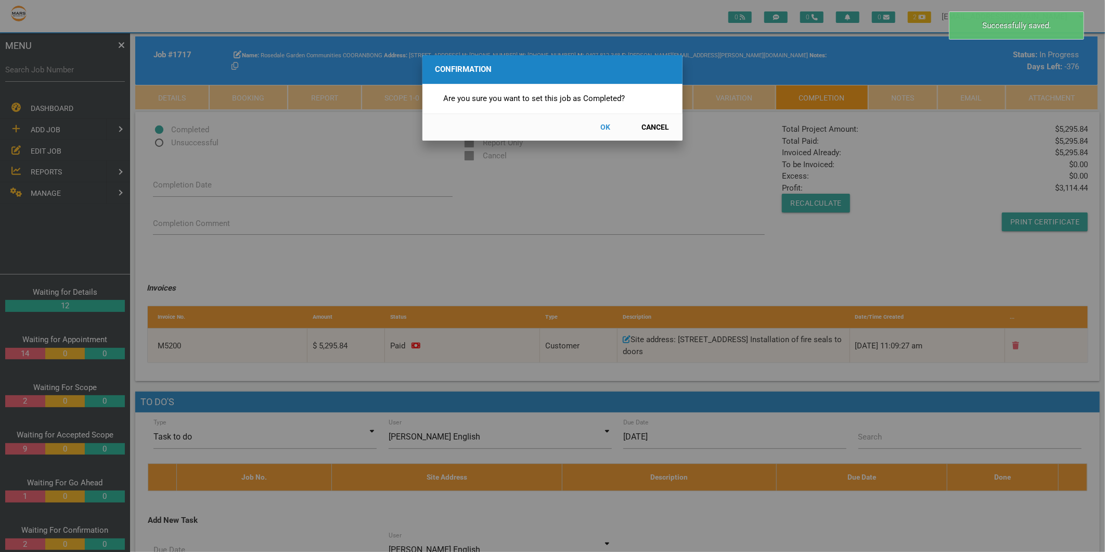
click at [601, 127] on button "OK" at bounding box center [606, 127] width 46 height 18
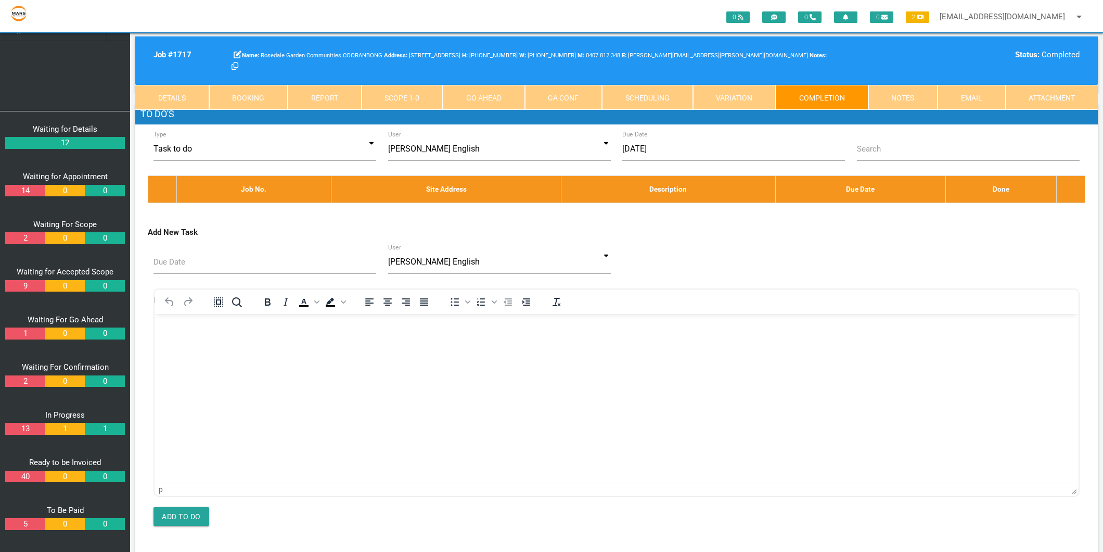
scroll to position [289, 0]
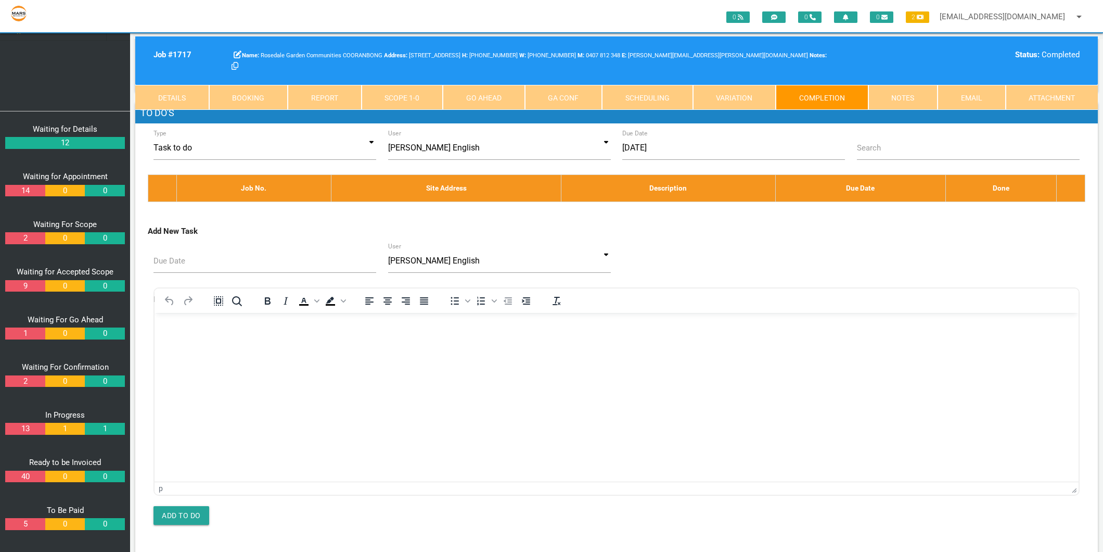
click at [29, 519] on link "5" at bounding box center [25, 524] width 40 height 12
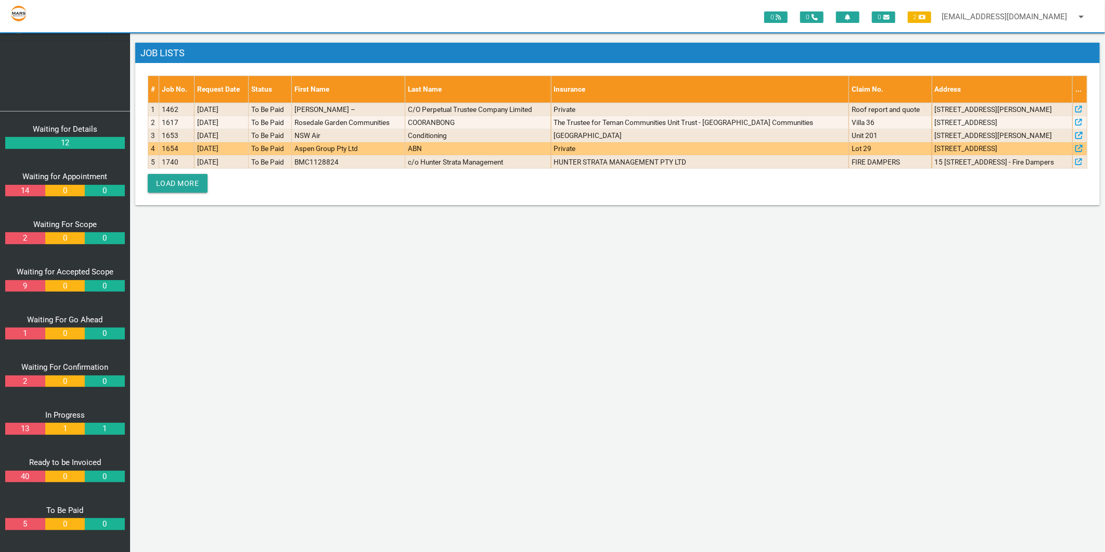
click at [184, 148] on td "1654" at bounding box center [176, 148] width 35 height 13
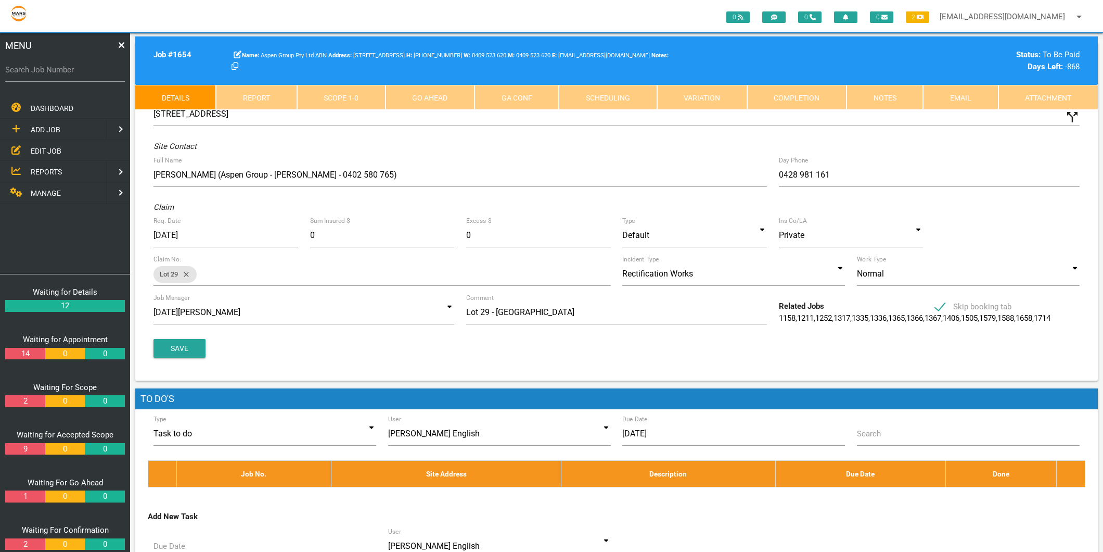
click at [813, 100] on link "Completion" at bounding box center [796, 97] width 99 height 25
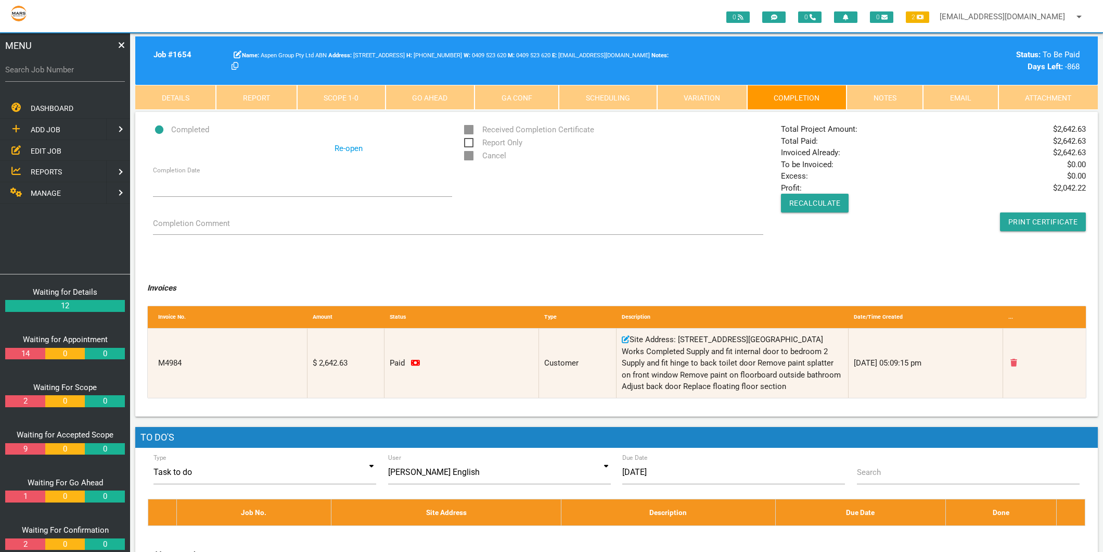
click at [347, 149] on link "Re-open" at bounding box center [349, 149] width 28 height 12
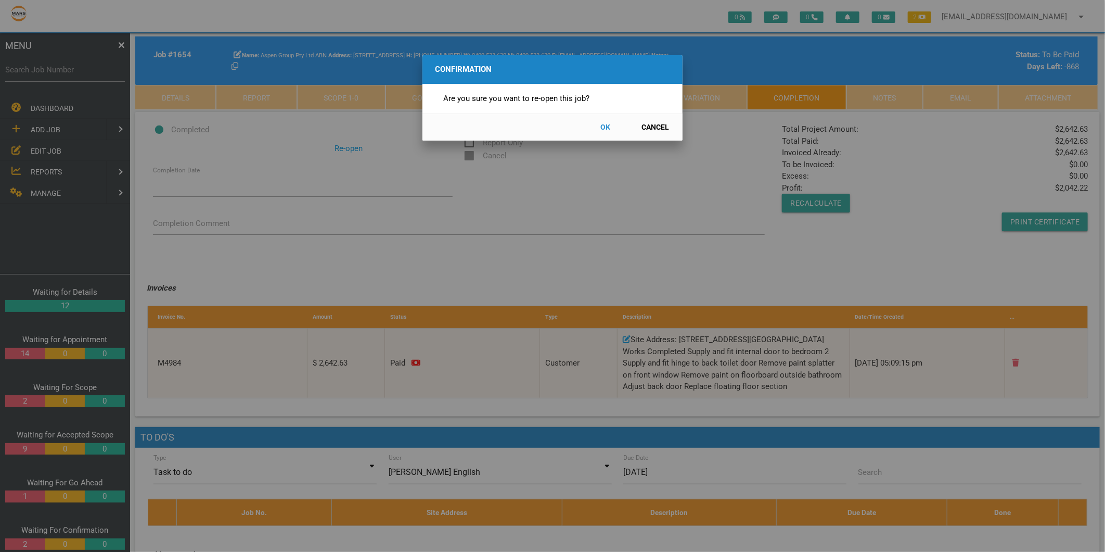
click at [605, 124] on button "OK" at bounding box center [606, 127] width 46 height 18
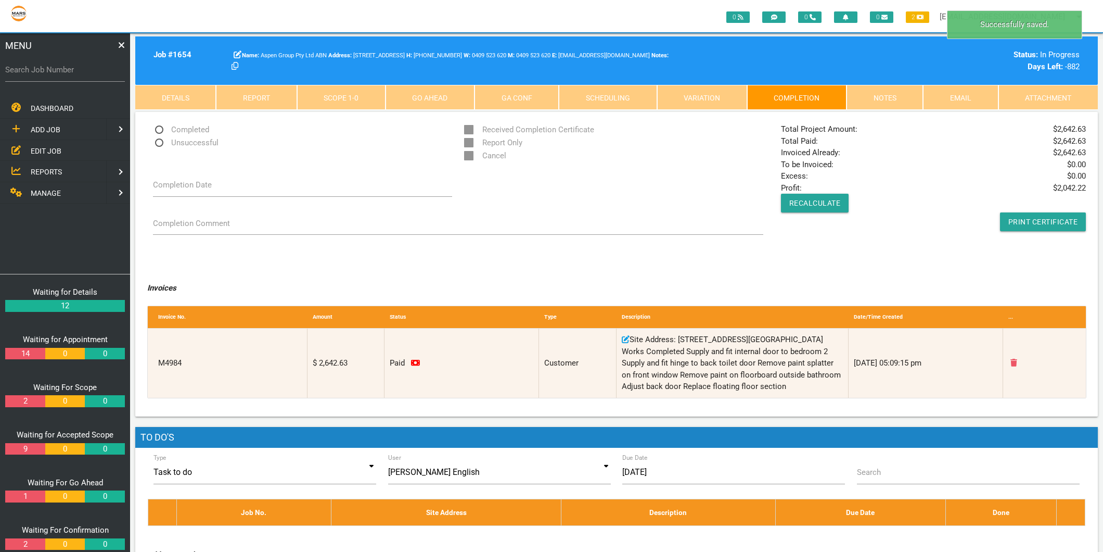
click at [160, 129] on span "Completed" at bounding box center [181, 129] width 56 height 13
click at [160, 129] on input "Completed" at bounding box center [156, 126] width 7 height 7
radio input "true"
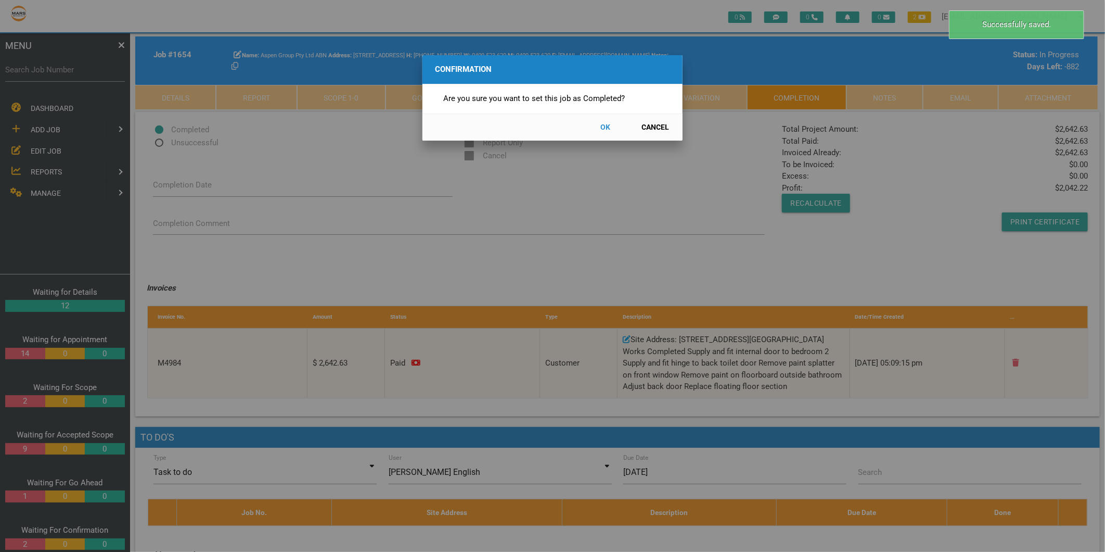
click at [605, 126] on button "OK" at bounding box center [606, 127] width 46 height 18
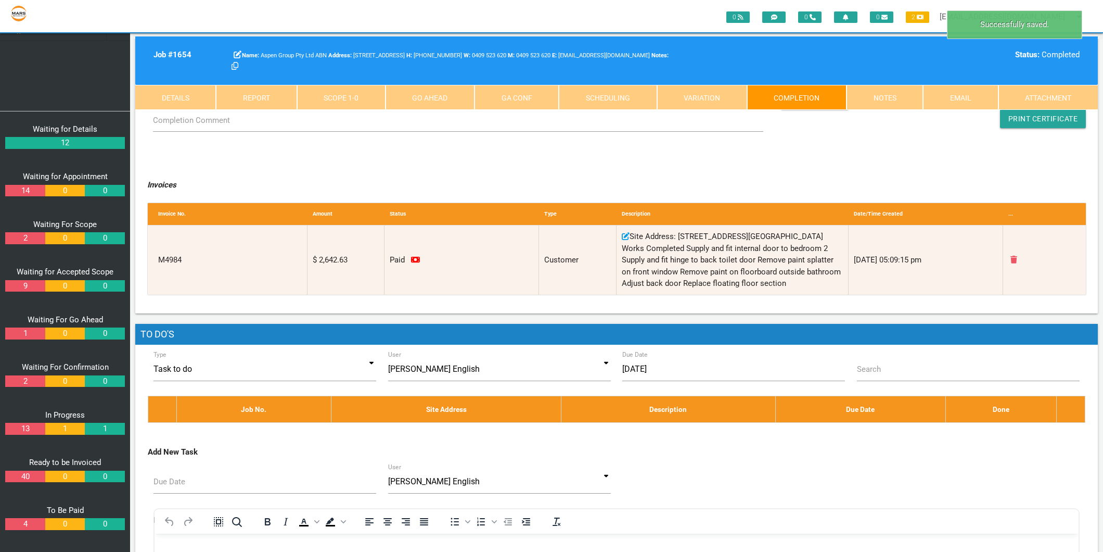
scroll to position [116, 0]
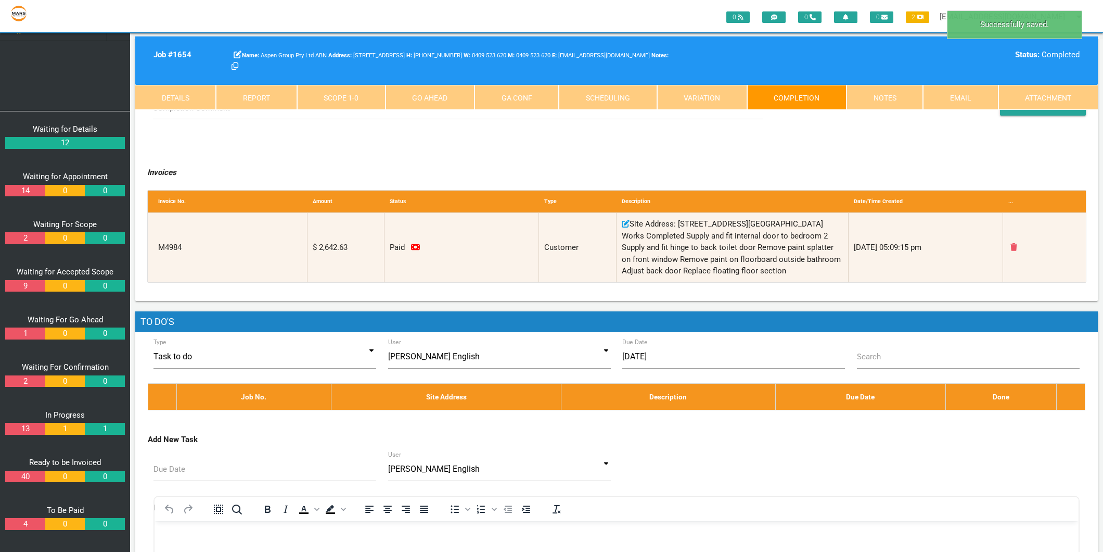
click at [21, 527] on link "4" at bounding box center [25, 524] width 40 height 12
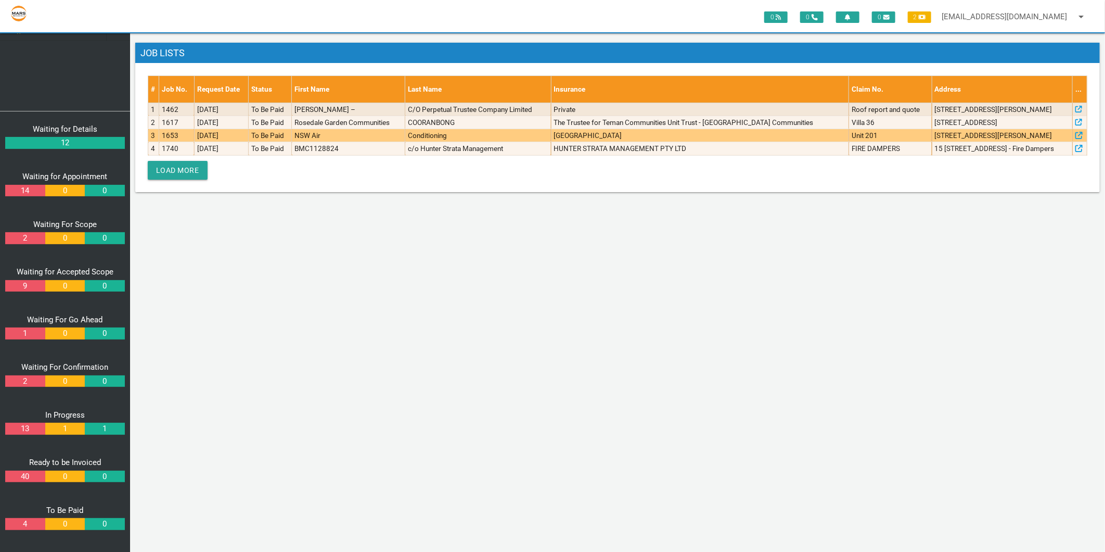
click at [200, 136] on td "14/02/2023" at bounding box center [221, 135] width 54 height 13
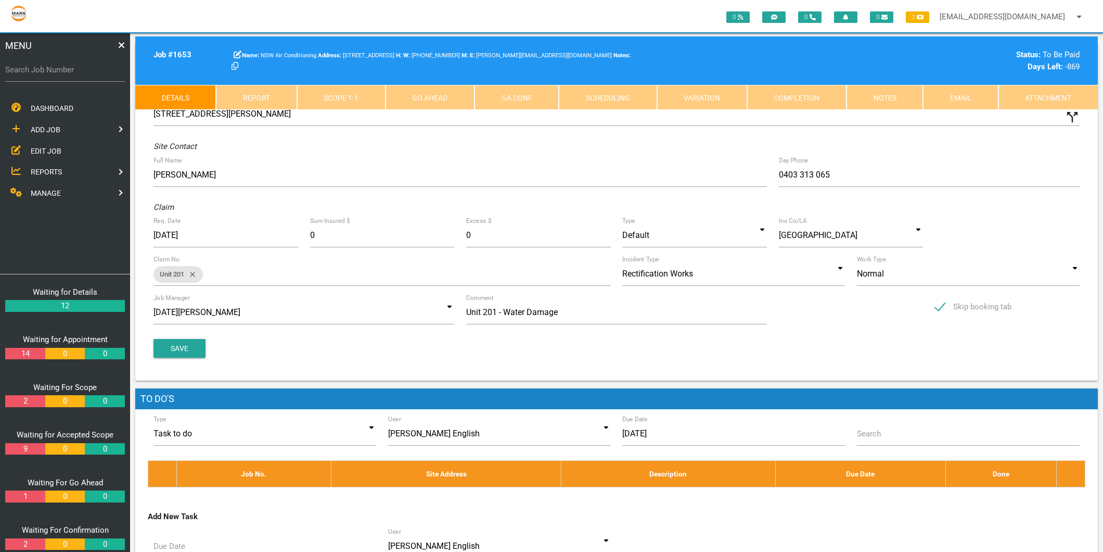
click at [813, 96] on link "Completion" at bounding box center [796, 97] width 99 height 25
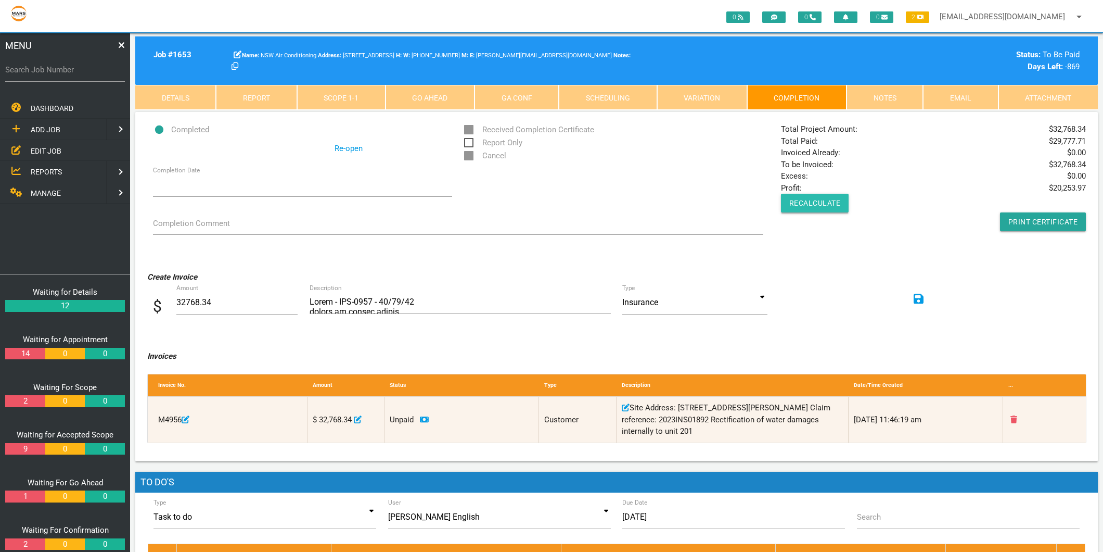
click at [839, 198] on button "Recalculate" at bounding box center [815, 203] width 68 height 19
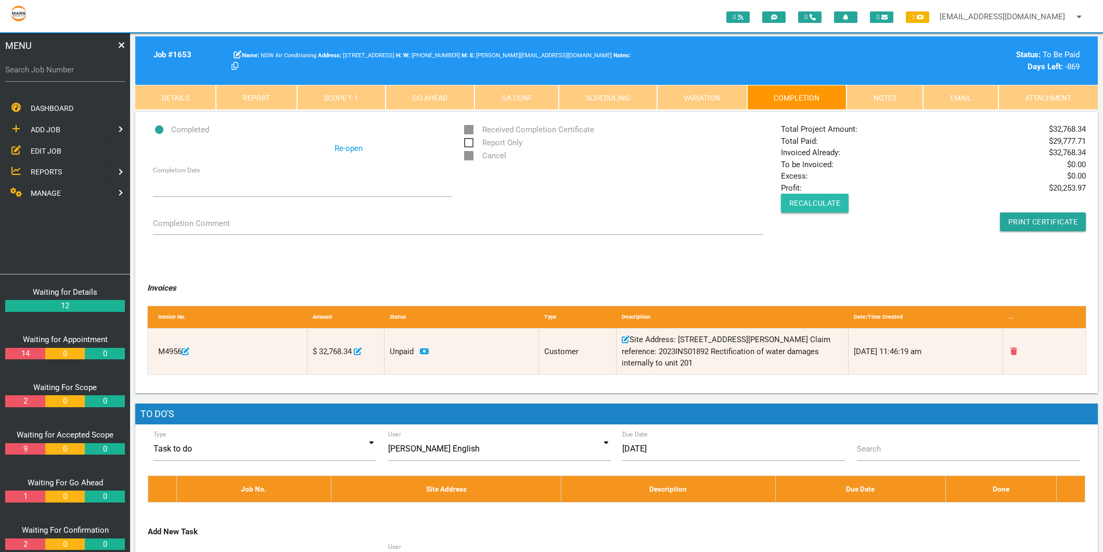
click at [804, 203] on button "Recalculate" at bounding box center [815, 203] width 68 height 19
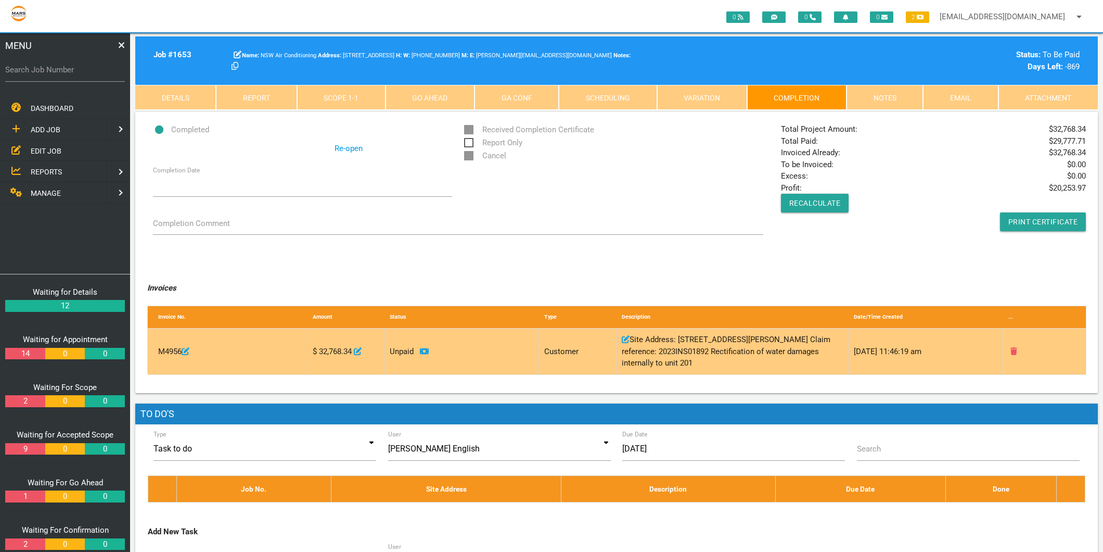
click at [360, 350] on icon at bounding box center [358, 351] width 8 height 8
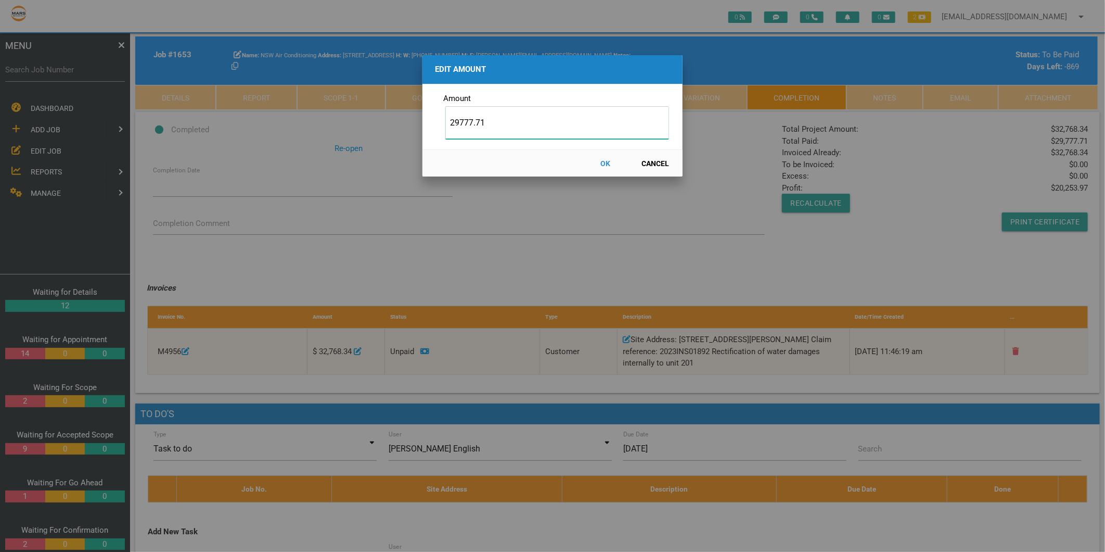
type input "29777.71"
click at [607, 164] on button "OK" at bounding box center [606, 163] width 46 height 18
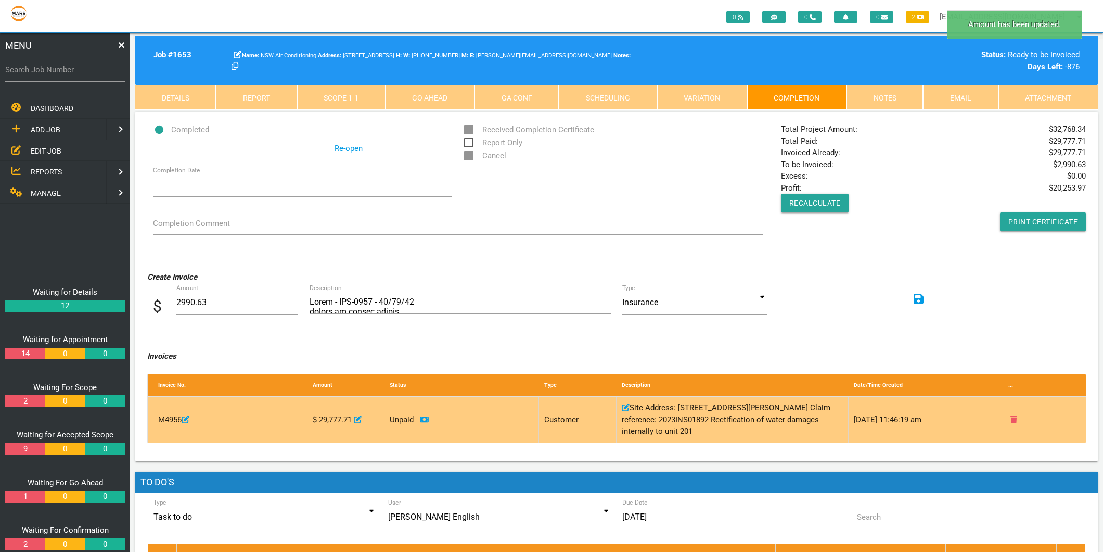
click at [362, 417] on icon at bounding box center [358, 419] width 8 height 8
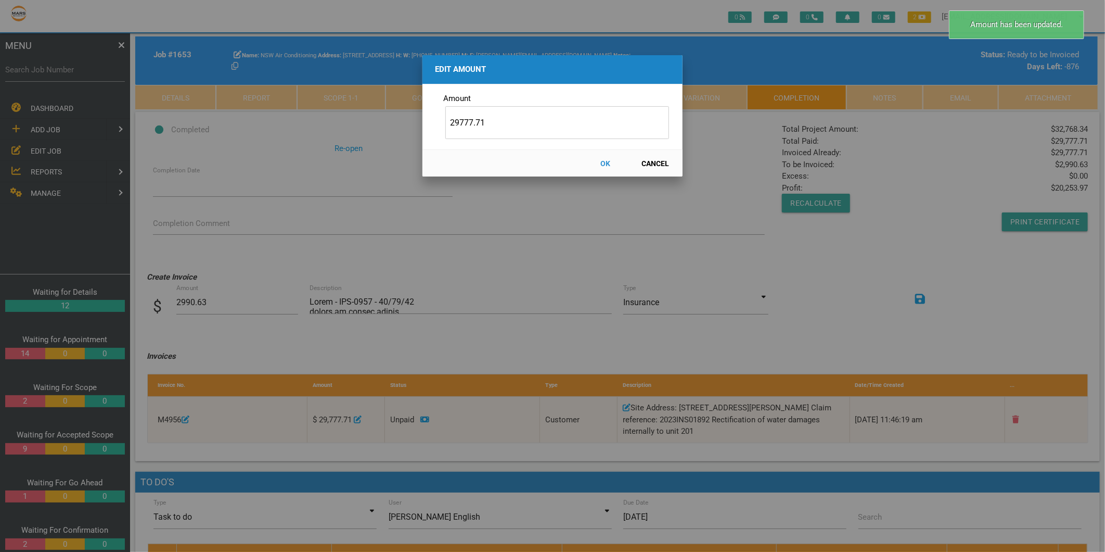
click at [651, 163] on button "Cancel" at bounding box center [656, 163] width 46 height 18
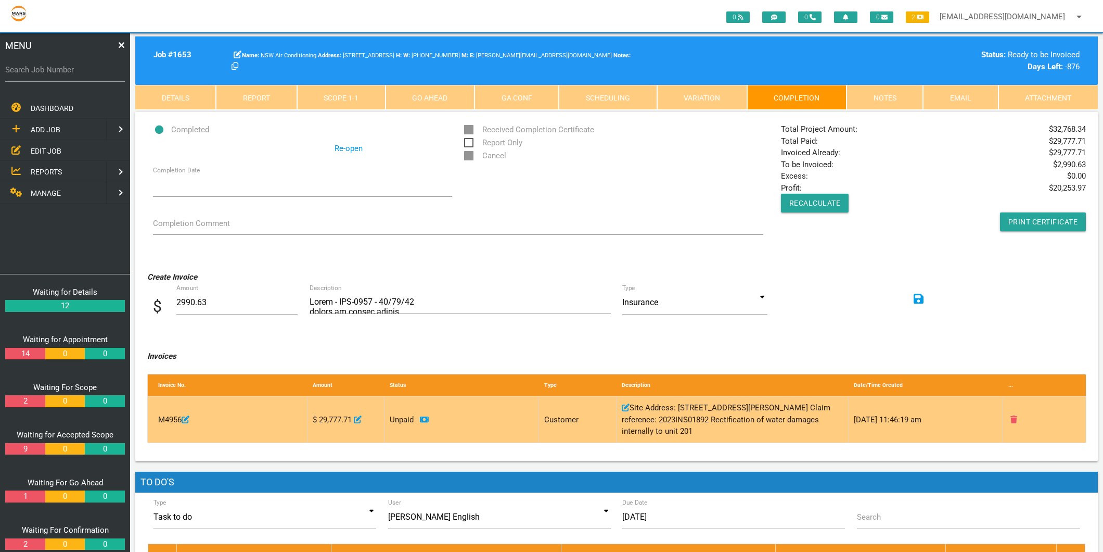
click at [423, 415] on icon at bounding box center [424, 419] width 9 height 8
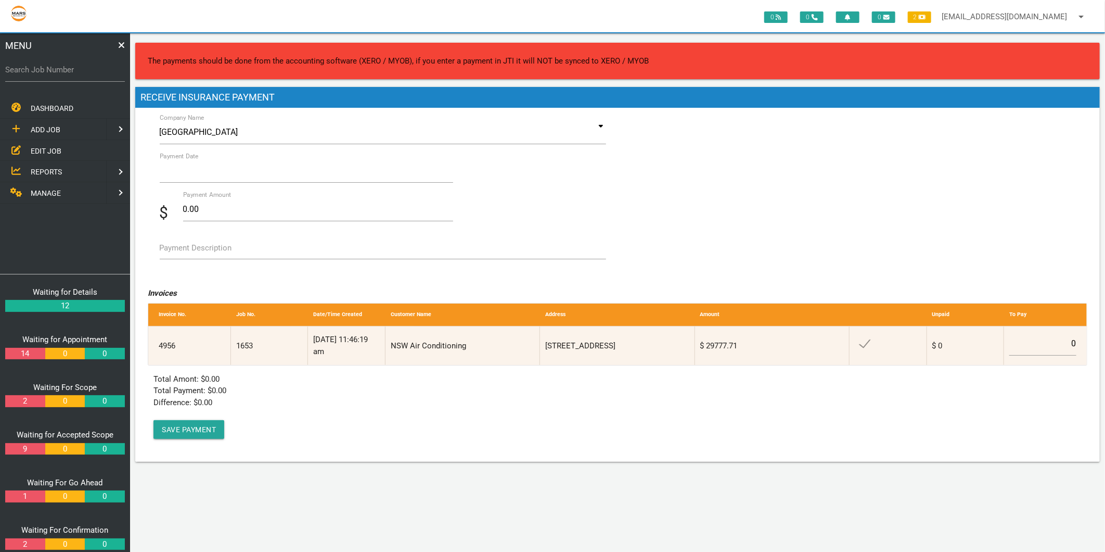
click at [221, 167] on input "Payment Date" at bounding box center [307, 171] width 294 height 24
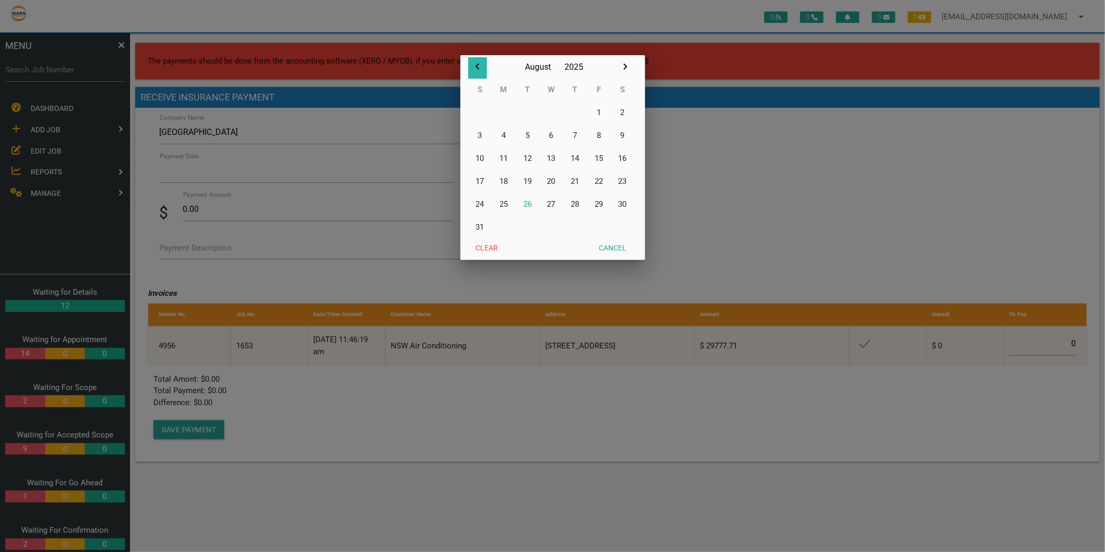
click at [475, 64] on icon "button" at bounding box center [478, 66] width 12 height 12
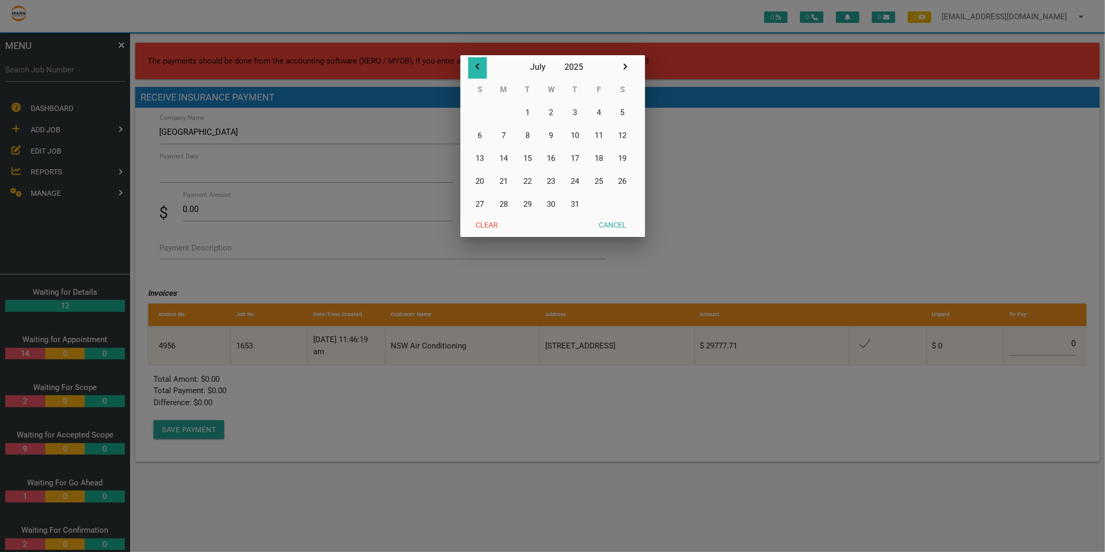
click at [475, 64] on icon "button" at bounding box center [478, 66] width 12 height 12
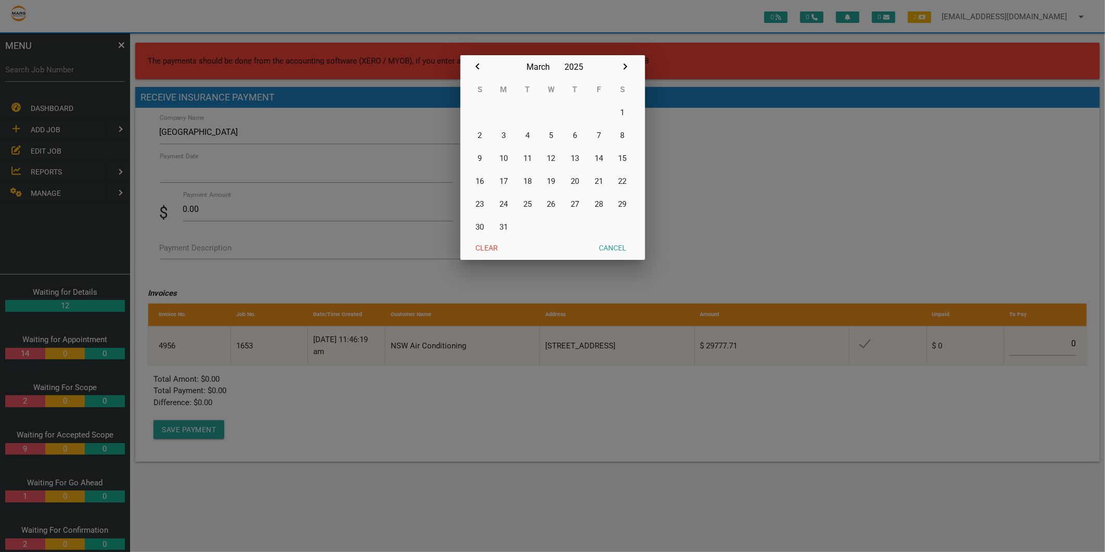
click at [475, 64] on icon "button" at bounding box center [478, 66] width 12 height 12
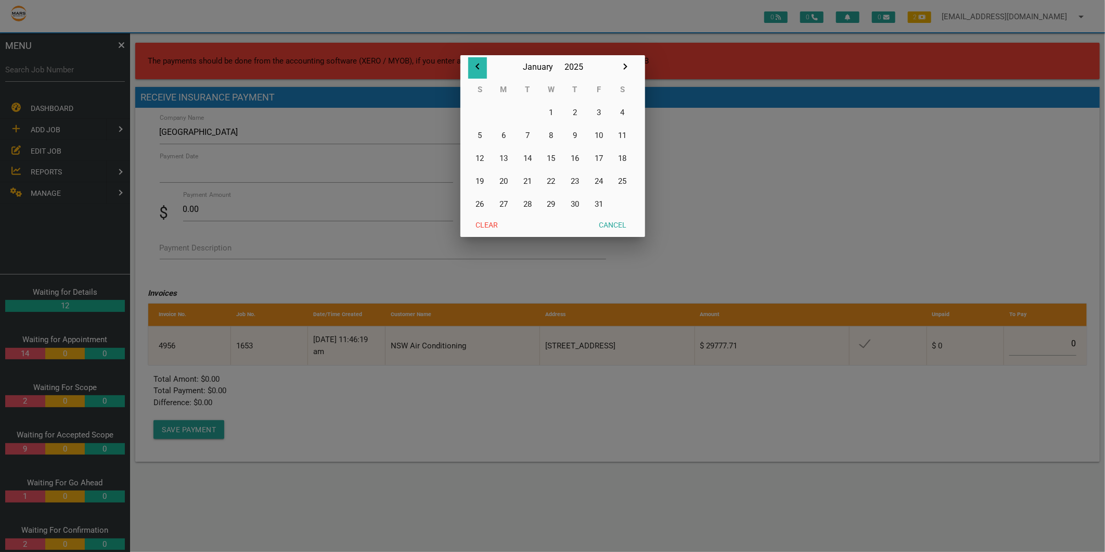
click at [475, 64] on icon "button" at bounding box center [478, 66] width 12 height 12
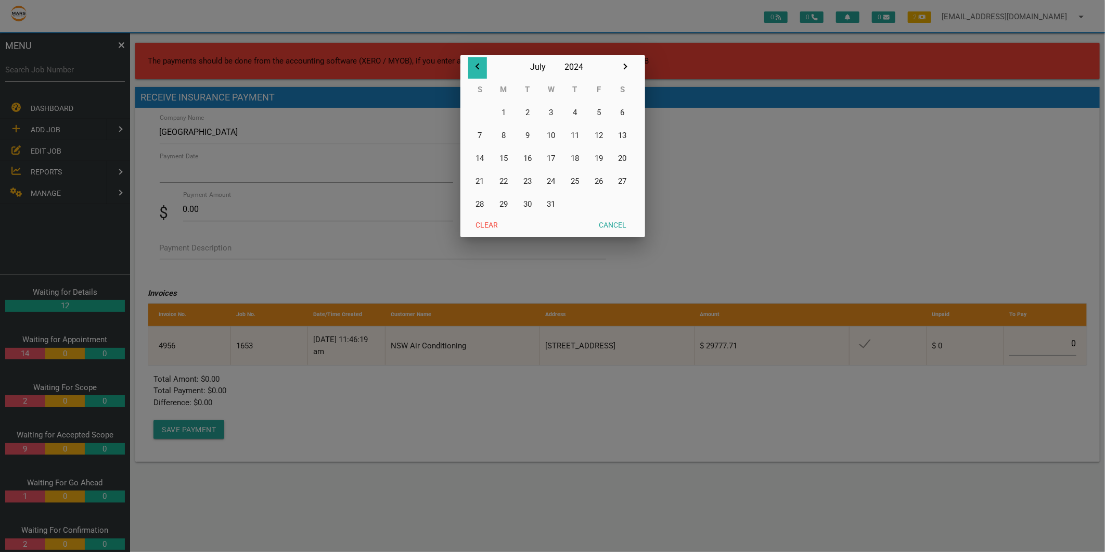
click at [475, 64] on icon "button" at bounding box center [478, 66] width 12 height 12
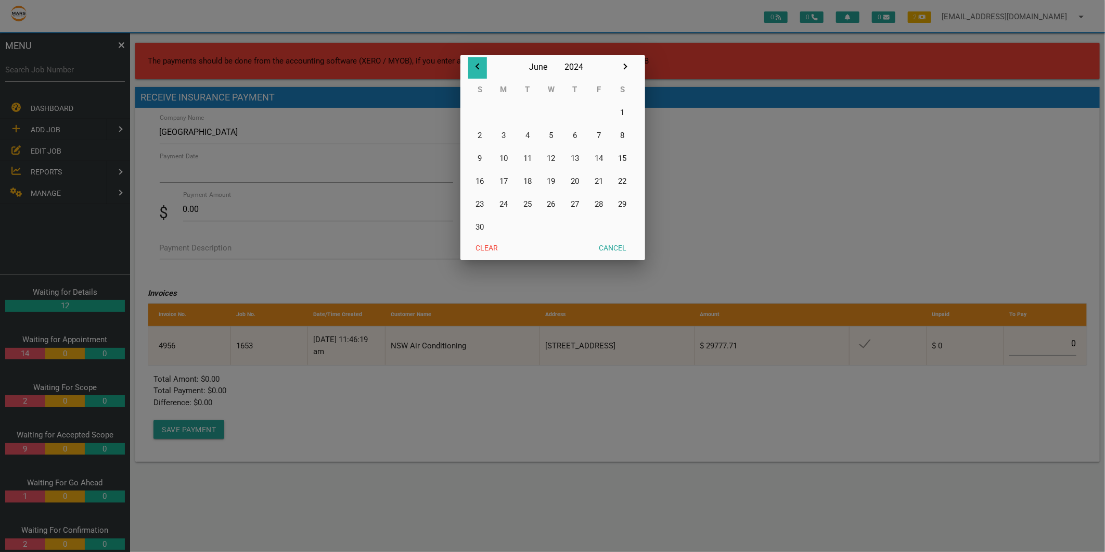
click at [475, 64] on icon "button" at bounding box center [478, 66] width 12 height 12
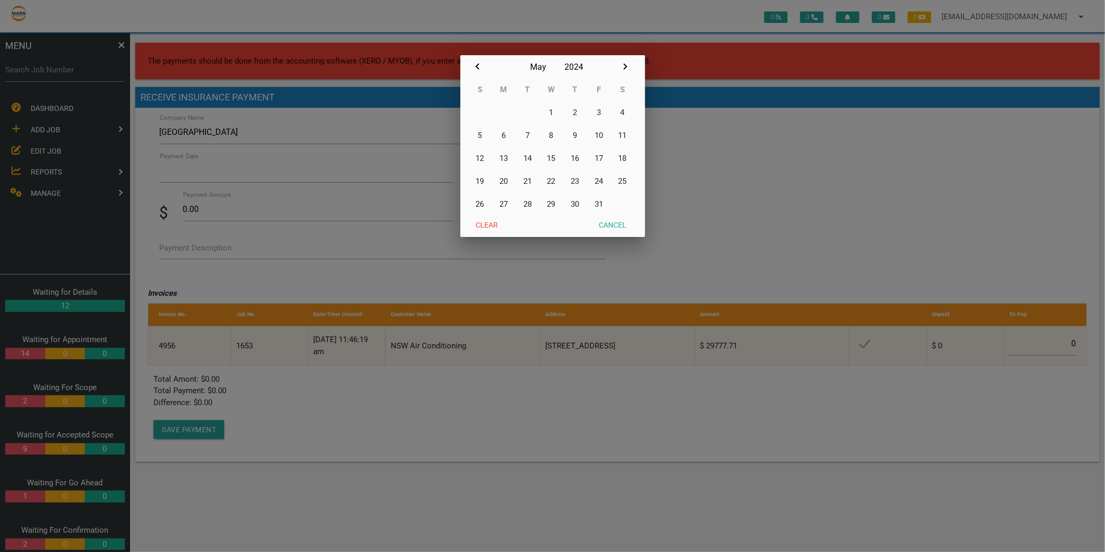
click at [475, 64] on icon "button" at bounding box center [478, 66] width 12 height 12
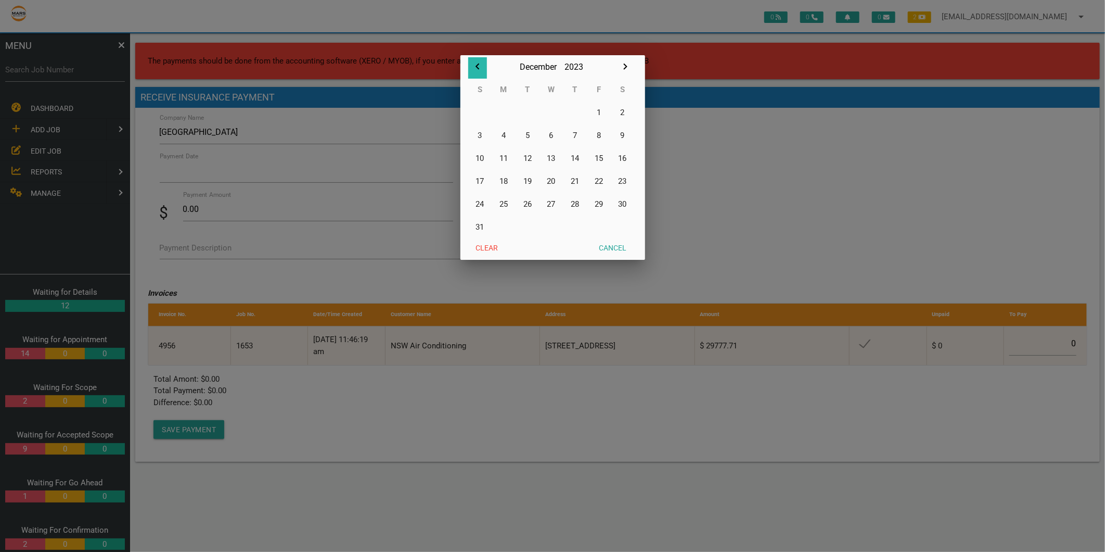
click at [475, 64] on icon "button" at bounding box center [478, 66] width 12 height 12
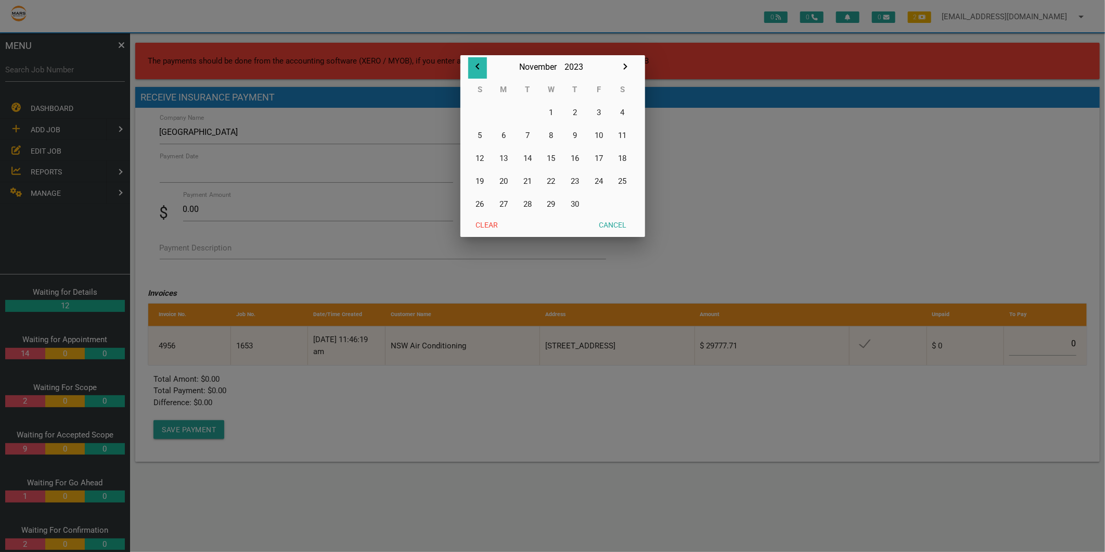
click at [475, 64] on icon "button" at bounding box center [478, 66] width 12 height 12
click at [578, 112] on button "5" at bounding box center [575, 112] width 24 height 23
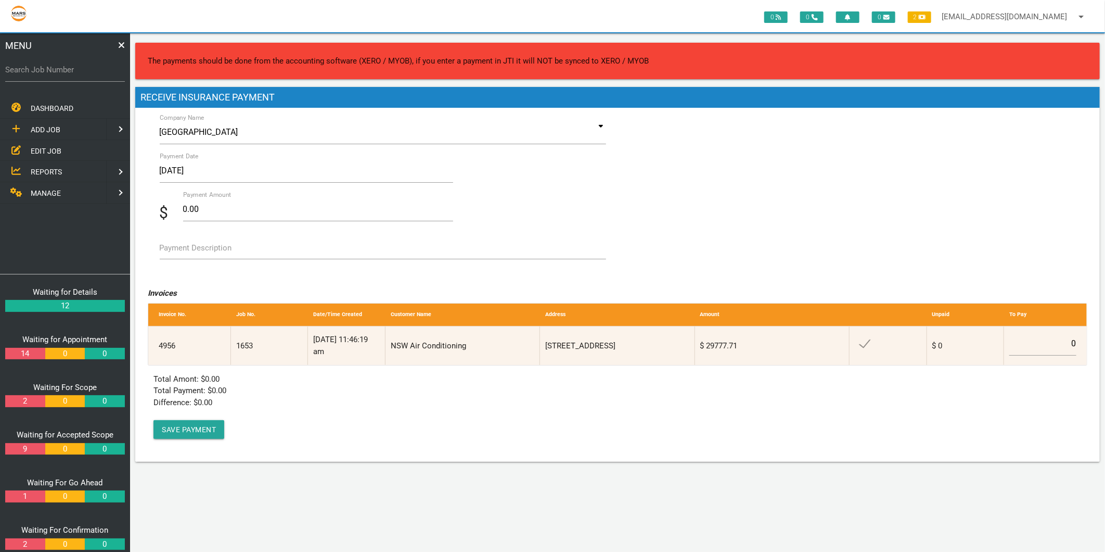
click at [214, 162] on input "05/10/2023" at bounding box center [307, 171] width 294 height 24
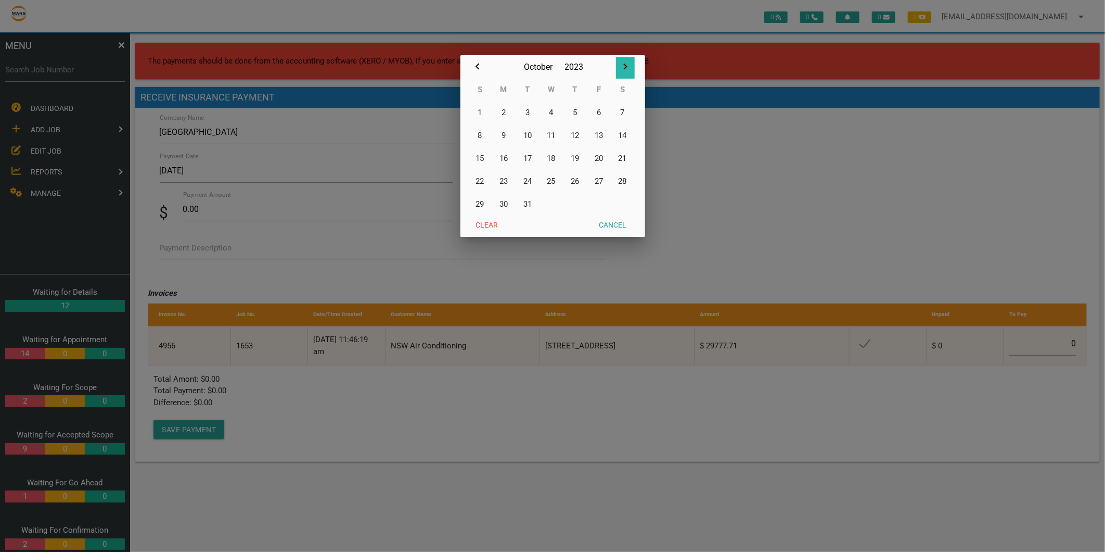
click at [625, 66] on icon "button" at bounding box center [625, 66] width 4 height 6
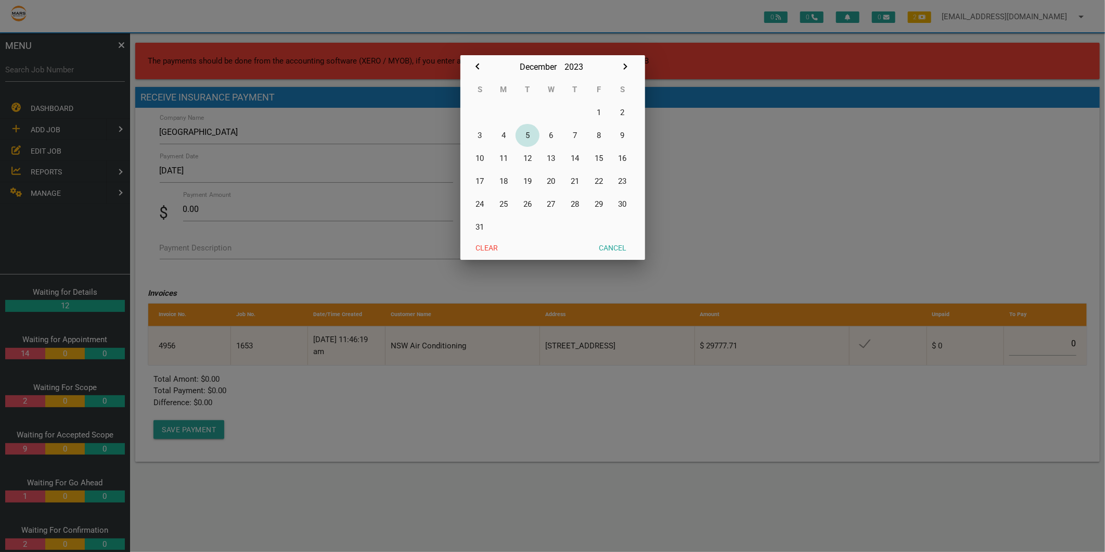
click at [528, 134] on button "5" at bounding box center [528, 135] width 24 height 23
type input "05/12/2023"
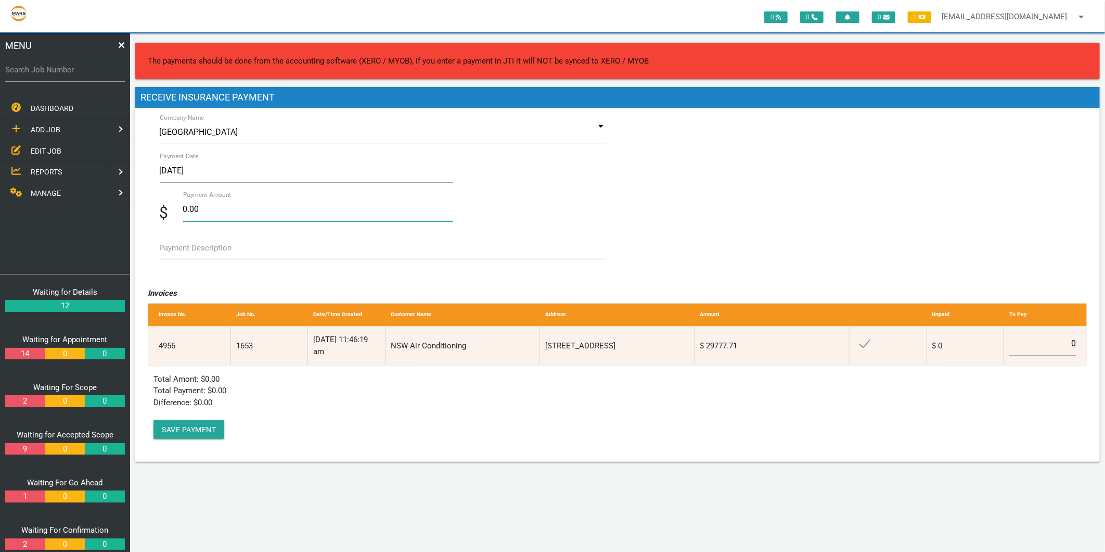
click at [202, 203] on input "0.00" at bounding box center [318, 209] width 270 height 24
type input "29777.71"
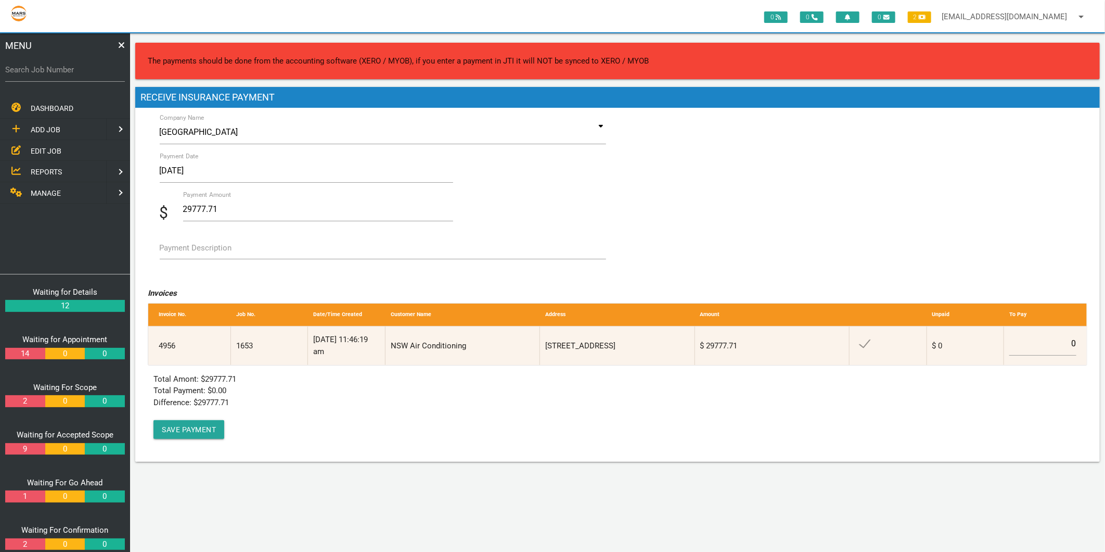
click at [268, 405] on div "Total Amont: $ 29777.71 Total Payment: $ 0.00 Difference: $ 29777.71 Save Payme…" at bounding box center [232, 406] width 156 height 66
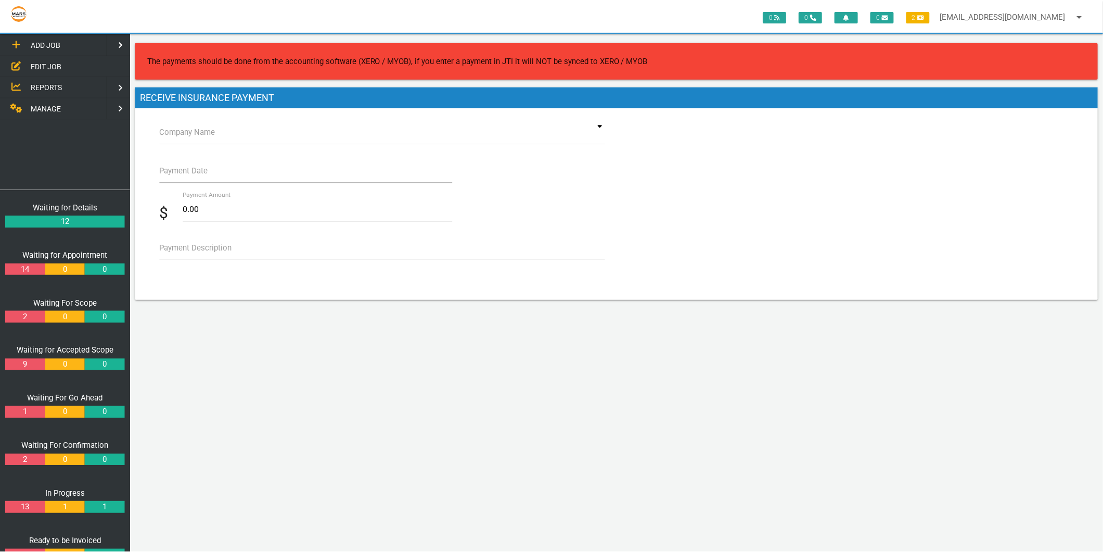
scroll to position [163, 0]
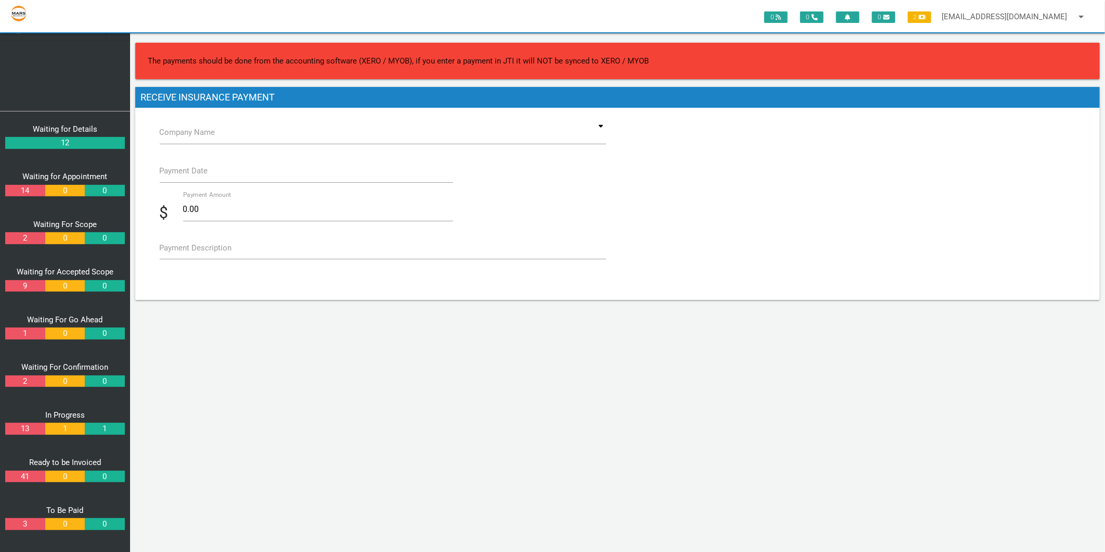
click at [27, 518] on link "3" at bounding box center [25, 524] width 40 height 12
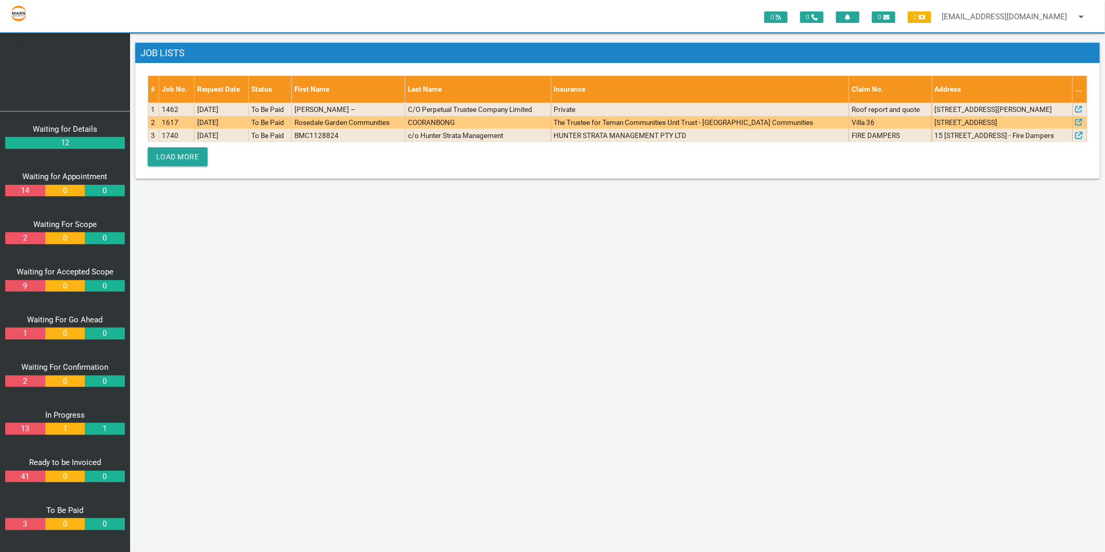
click at [240, 120] on td "[DATE]" at bounding box center [221, 122] width 54 height 13
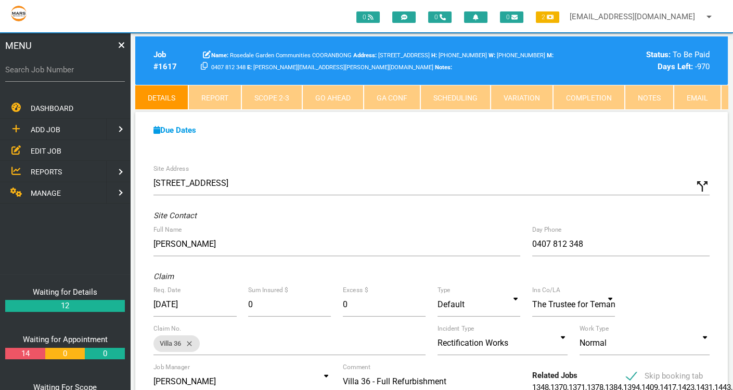
click at [42, 74] on label "Search Job Number" at bounding box center [65, 70] width 120 height 12
click at [42, 74] on input "Search Job Number" at bounding box center [65, 70] width 120 height 24
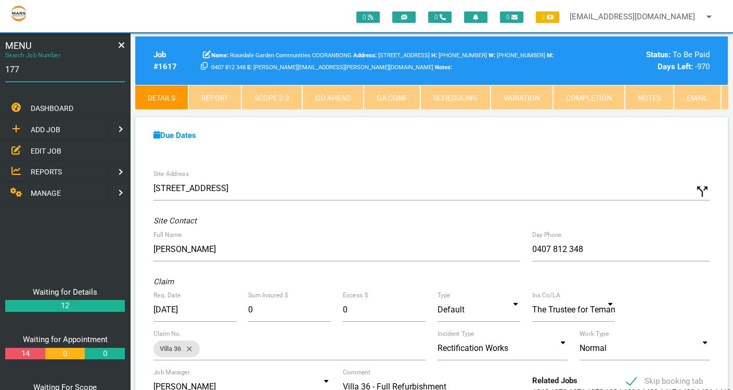
type input "1775"
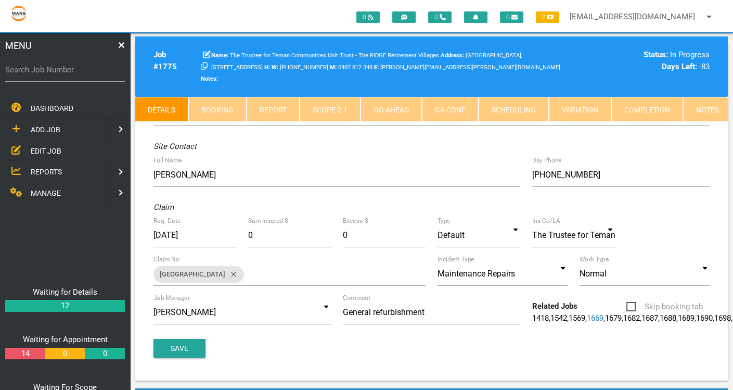
click at [618, 99] on link "Completion" at bounding box center [648, 109] width 72 height 25
